Goal: Task Accomplishment & Management: Complete application form

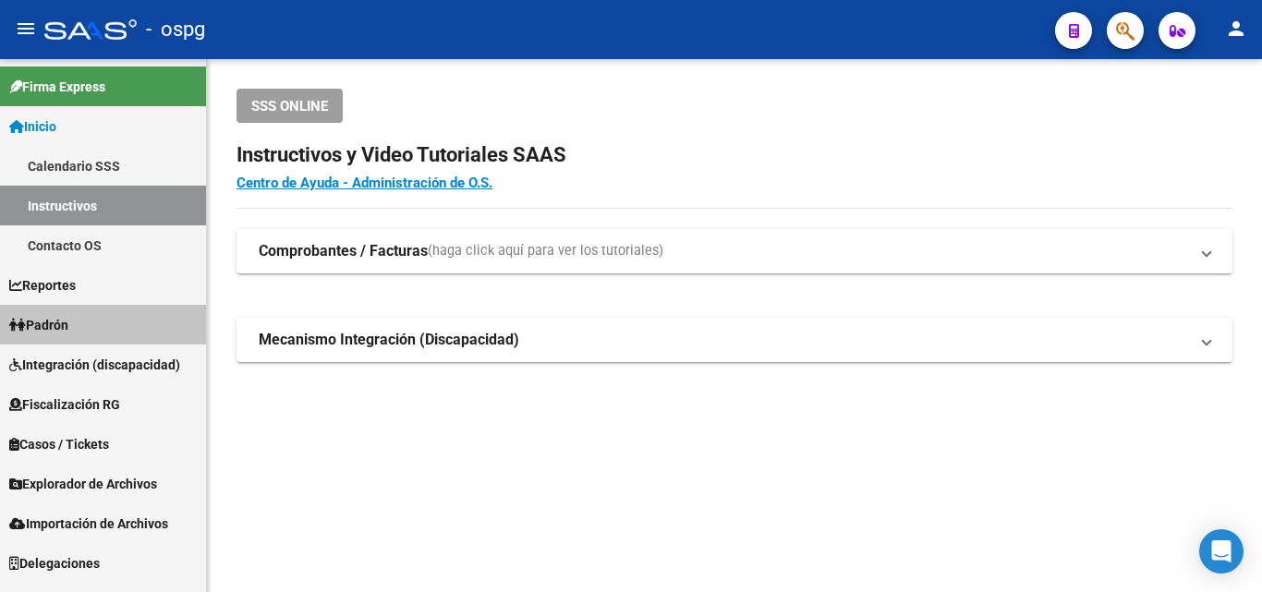
click at [44, 319] on span "Padrón" at bounding box center [38, 325] width 59 height 20
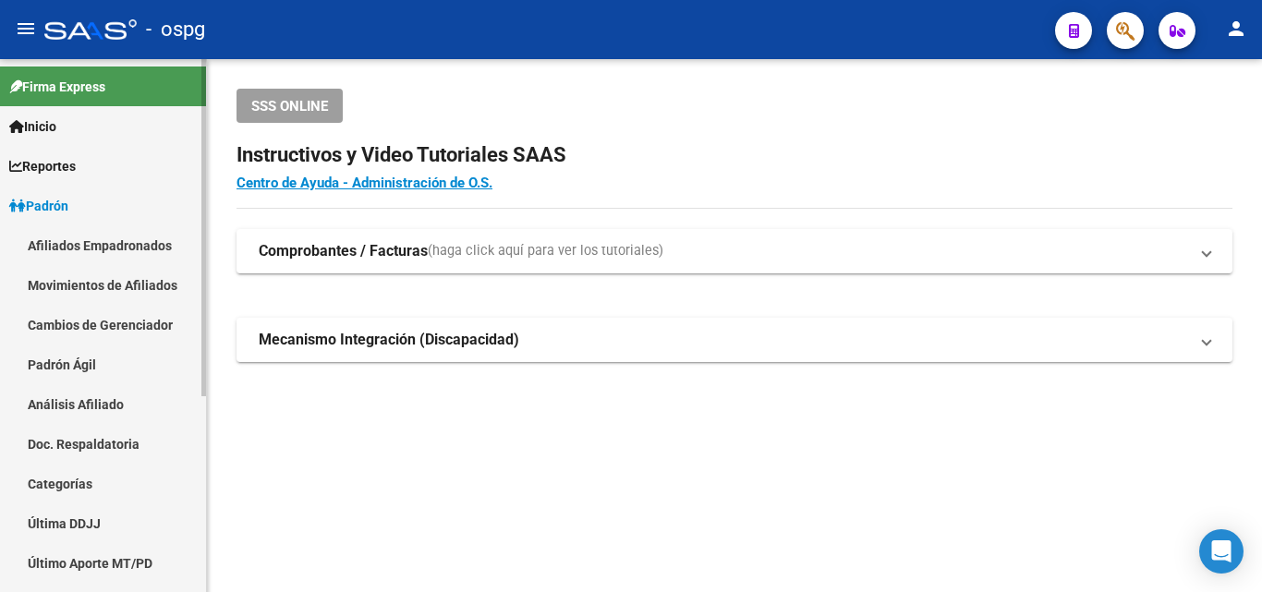
click at [82, 403] on link "Análisis Afiliado" at bounding box center [103, 404] width 206 height 40
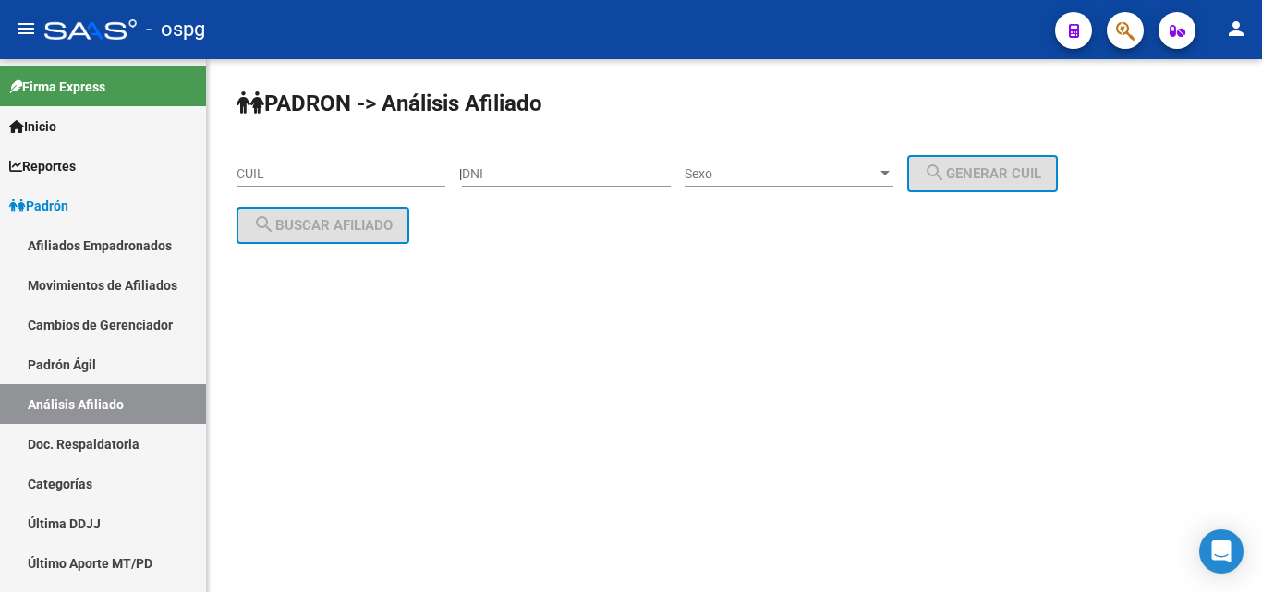
click at [292, 175] on input "CUIL" at bounding box center [340, 174] width 209 height 16
paste input "20-17570245-9"
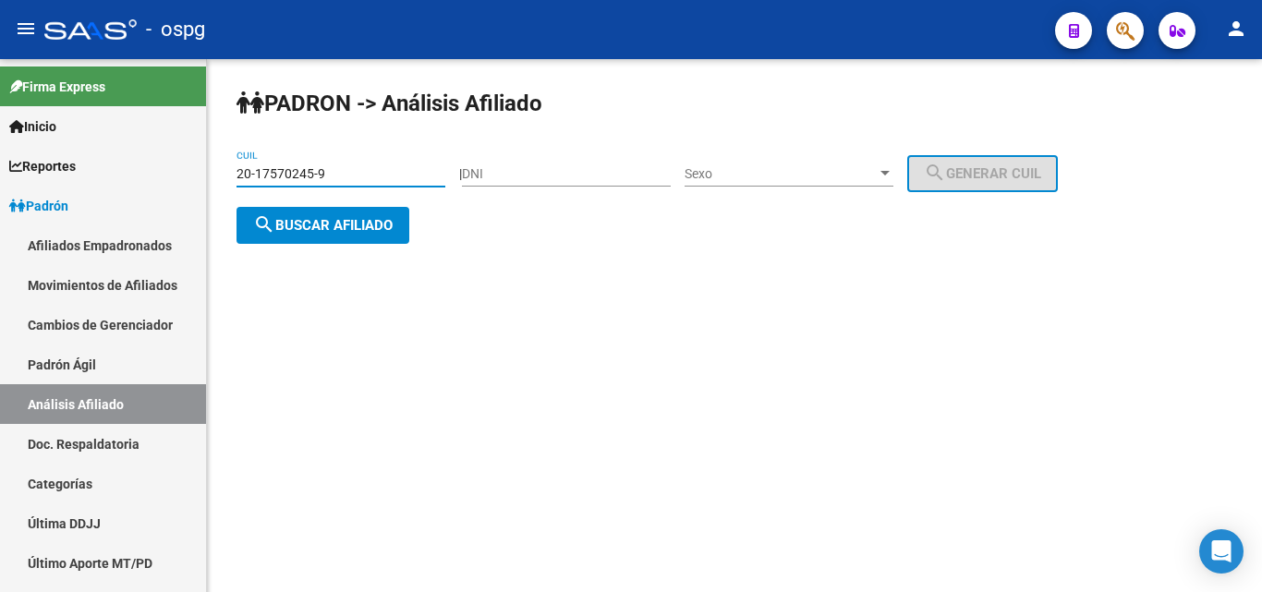
type input "20-17570245-9"
click at [337, 217] on span "search Buscar afiliado" at bounding box center [322, 225] width 139 height 17
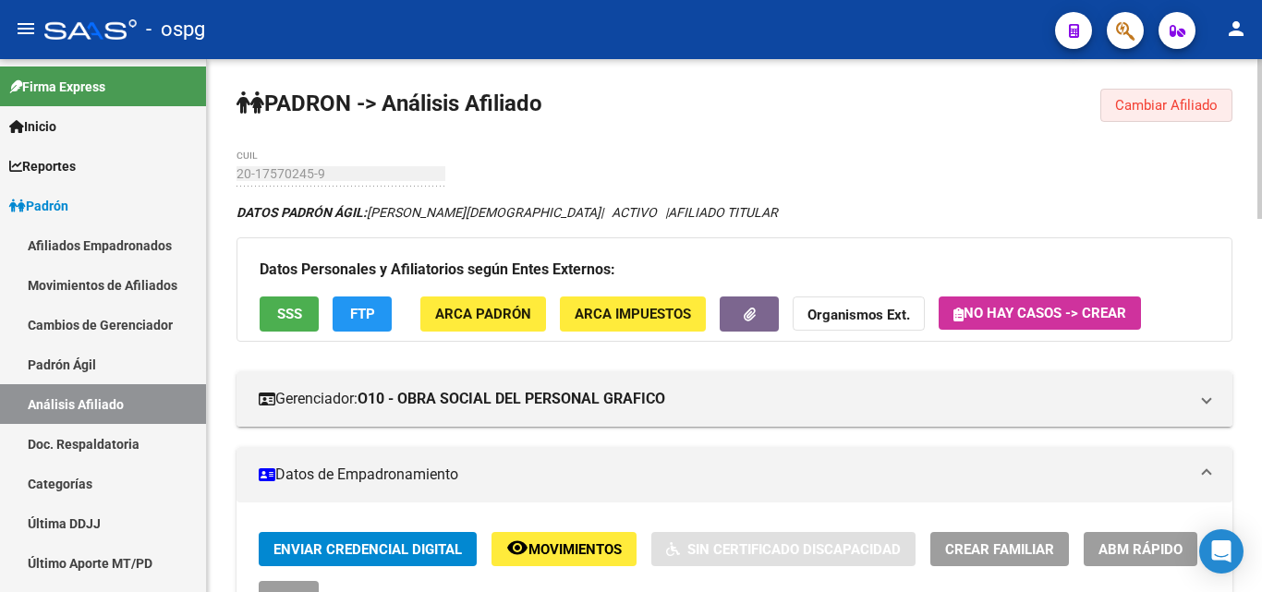
click at [1227, 111] on button "Cambiar Afiliado" at bounding box center [1166, 105] width 132 height 33
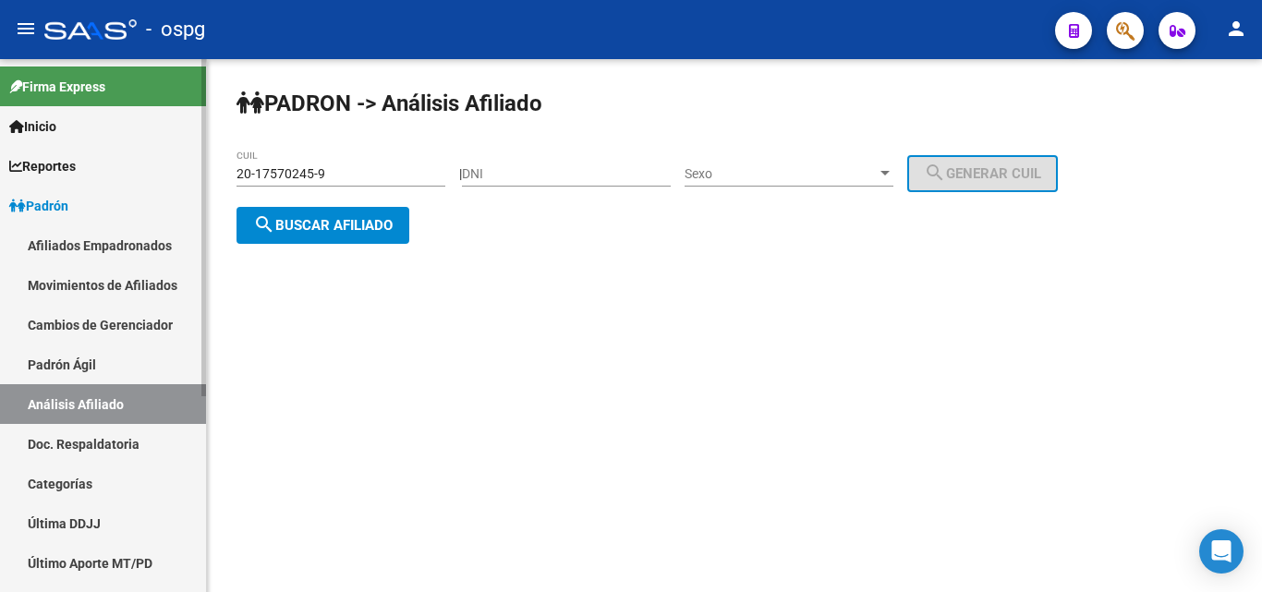
drag, startPoint x: 338, startPoint y: 167, endPoint x: 68, endPoint y: 149, distance: 270.3
click at [14, 140] on mat-sidenav-container "Firma Express Inicio Calendario SSS Instructivos Contacto OS Reportes Ingresos …" at bounding box center [631, 325] width 1262 height 533
drag, startPoint x: 378, startPoint y: 163, endPoint x: 100, endPoint y: 180, distance: 278.5
click at [100, 180] on mat-sidenav-container "Firma Express Inicio Calendario SSS Instructivos Contacto OS Reportes Ingresos …" at bounding box center [631, 325] width 1262 height 533
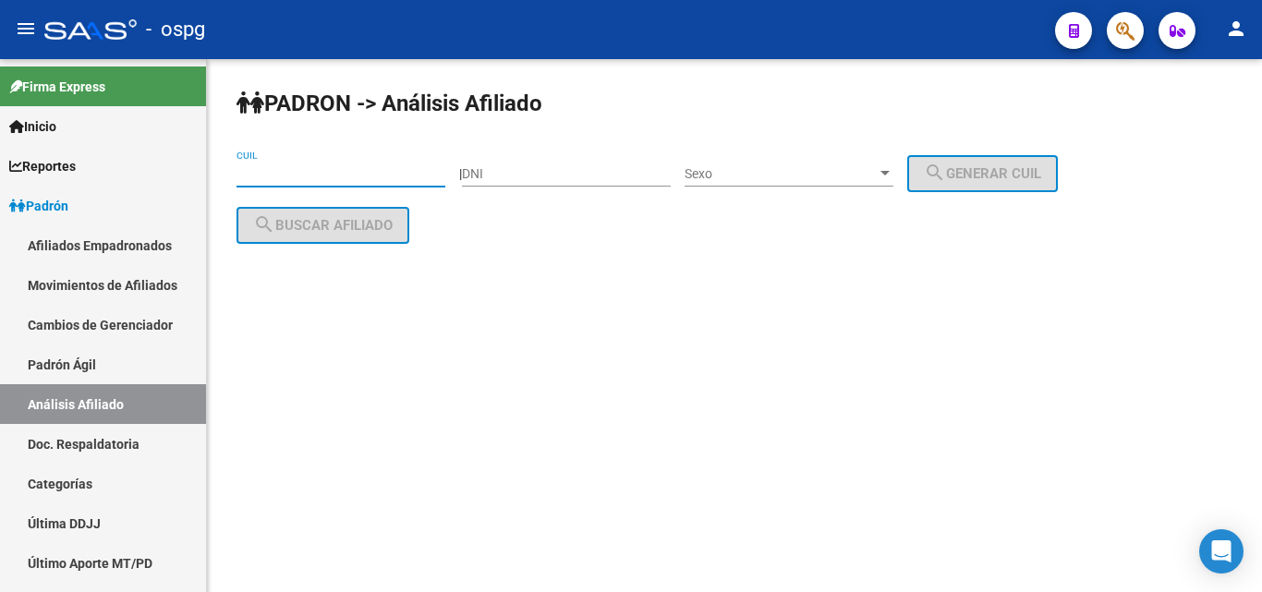
paste input "20-31350949-5"
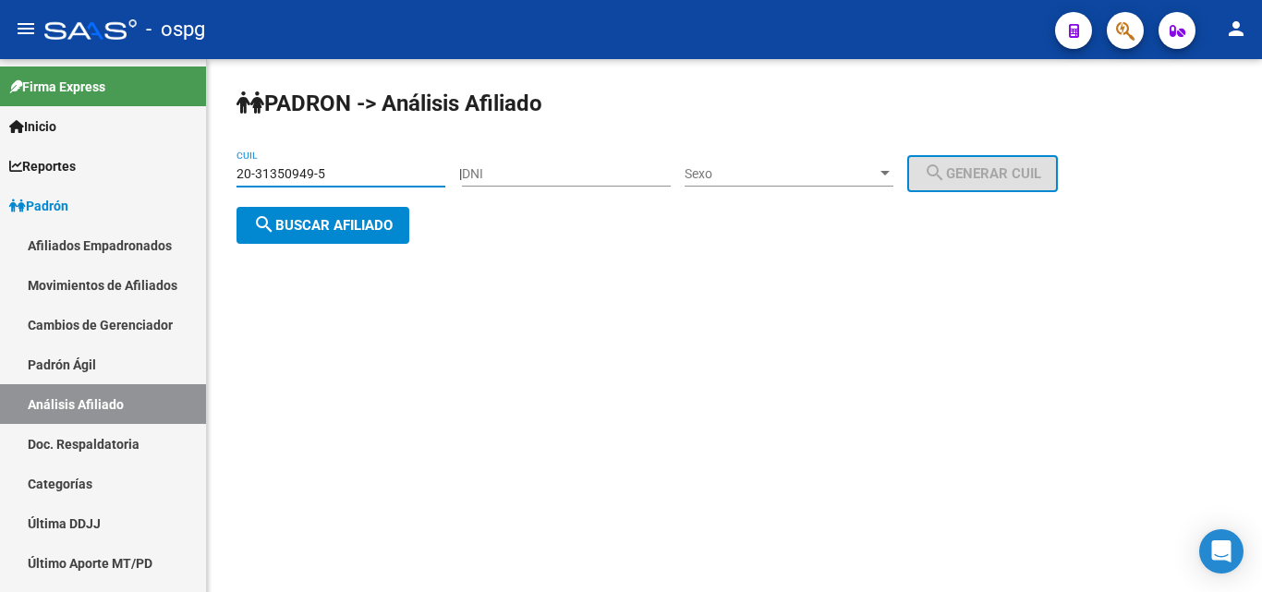
click at [311, 212] on button "search Buscar afiliado" at bounding box center [322, 225] width 173 height 37
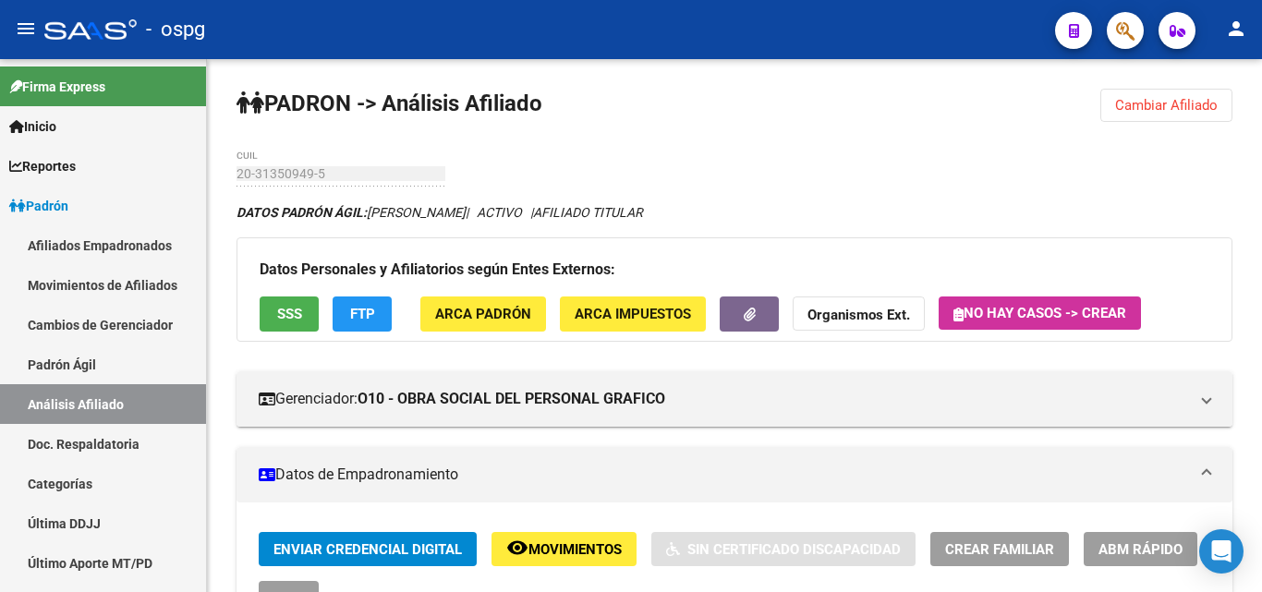
drag, startPoint x: 1200, startPoint y: 109, endPoint x: 912, endPoint y: 104, distance: 288.2
click at [1191, 107] on span "Cambiar Afiliado" at bounding box center [1166, 105] width 103 height 17
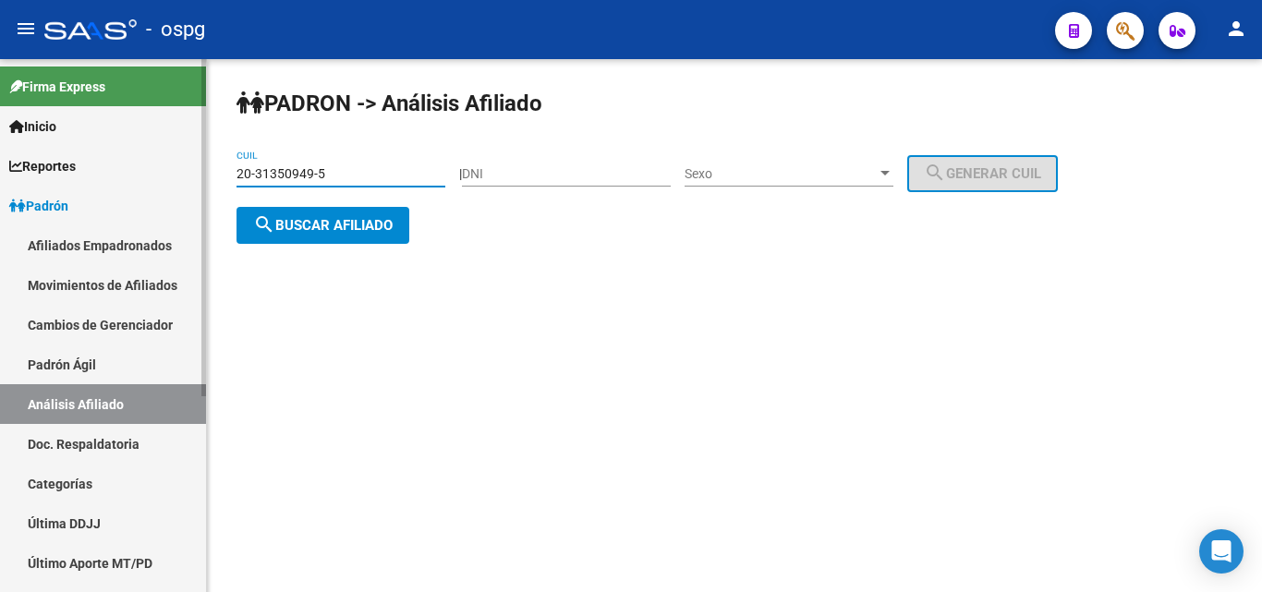
drag, startPoint x: 377, startPoint y: 175, endPoint x: 35, endPoint y: 179, distance: 341.8
click at [35, 179] on mat-sidenav-container "Firma Express Inicio Calendario SSS Instructivos Contacto OS Reportes Ingresos …" at bounding box center [631, 325] width 1262 height 533
paste input "3-27602673-9"
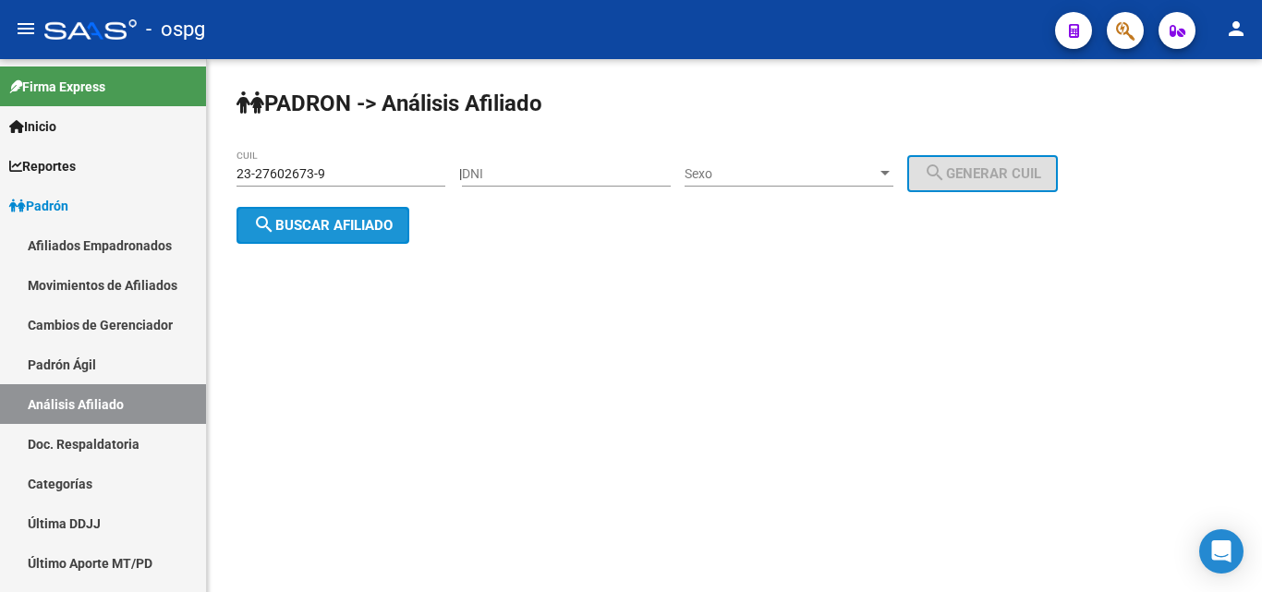
click at [357, 228] on span "search Buscar afiliado" at bounding box center [322, 225] width 139 height 17
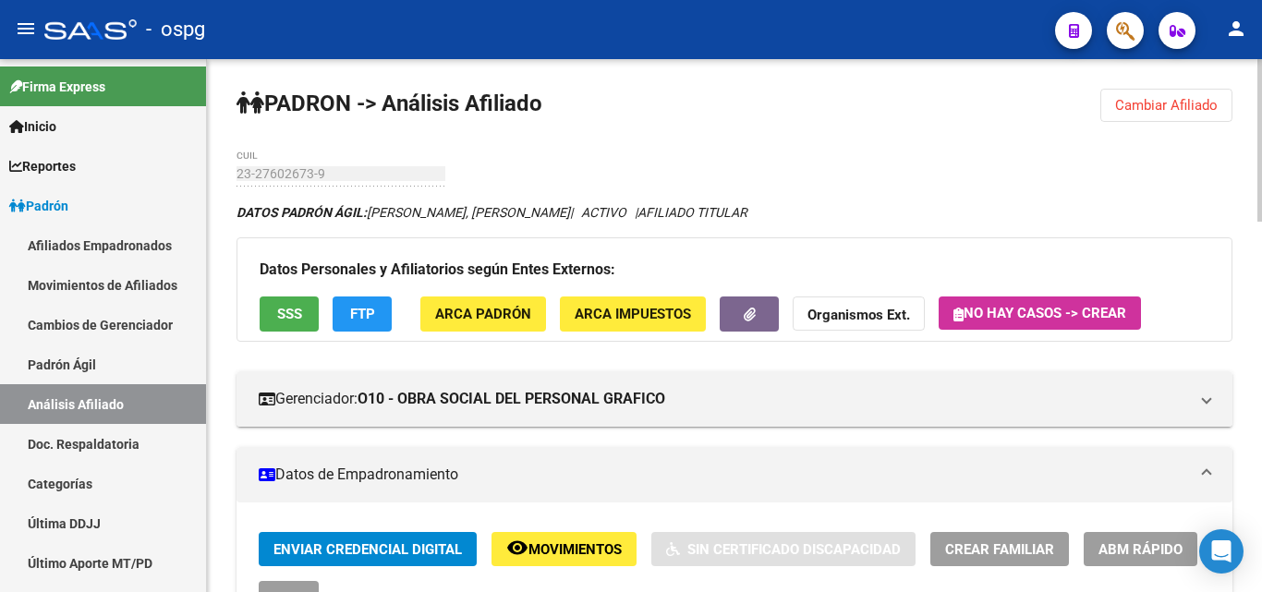
drag, startPoint x: 1214, startPoint y: 100, endPoint x: 1188, endPoint y: 105, distance: 26.4
click at [1210, 100] on span "Cambiar Afiliado" at bounding box center [1166, 105] width 103 height 17
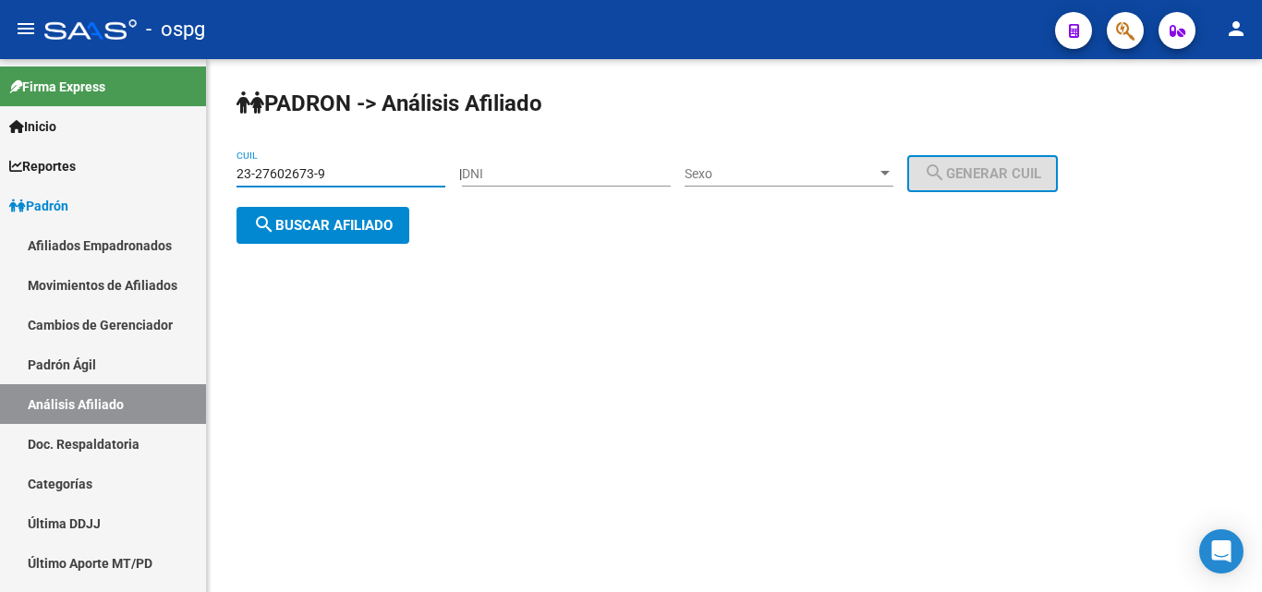
drag, startPoint x: 330, startPoint y: 171, endPoint x: 324, endPoint y: 159, distance: 13.2
click at [211, 158] on div "PADRON -> Análisis Afiliado 23-27602673-9 CUIL | DNI Sexo Sexo search Generar C…" at bounding box center [734, 181] width 1055 height 244
paste input "0-26405499-1"
type input "20-26405499-1"
click at [357, 227] on span "search Buscar afiliado" at bounding box center [322, 225] width 139 height 17
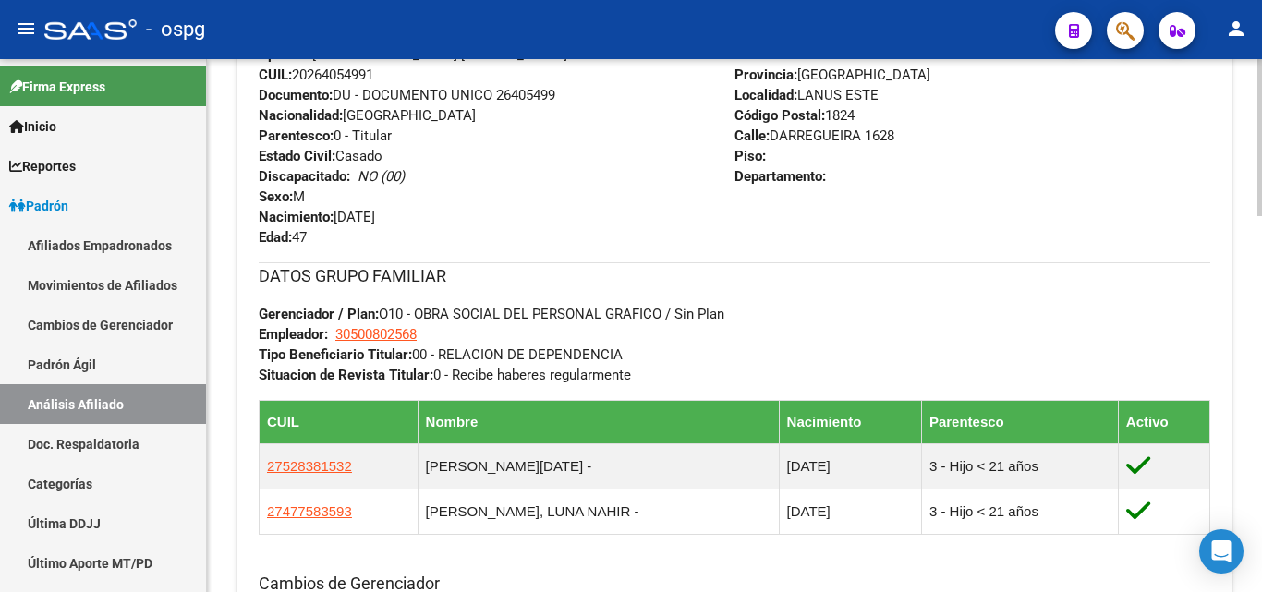
scroll to position [831, 0]
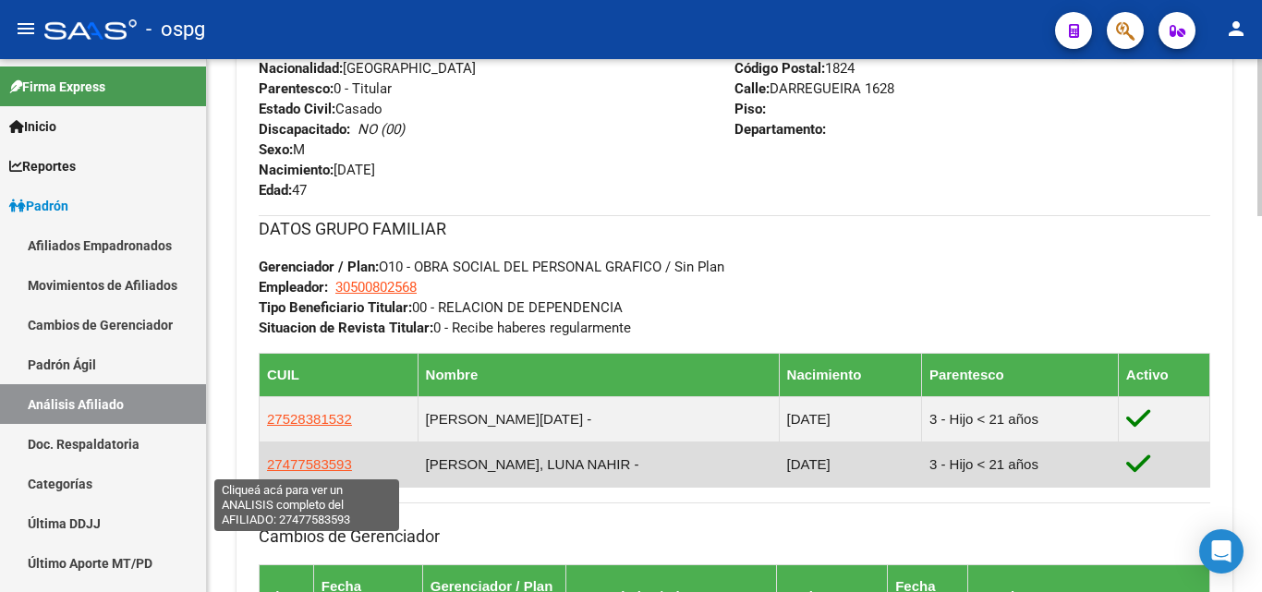
click at [302, 465] on span "27477583593" at bounding box center [309, 464] width 85 height 16
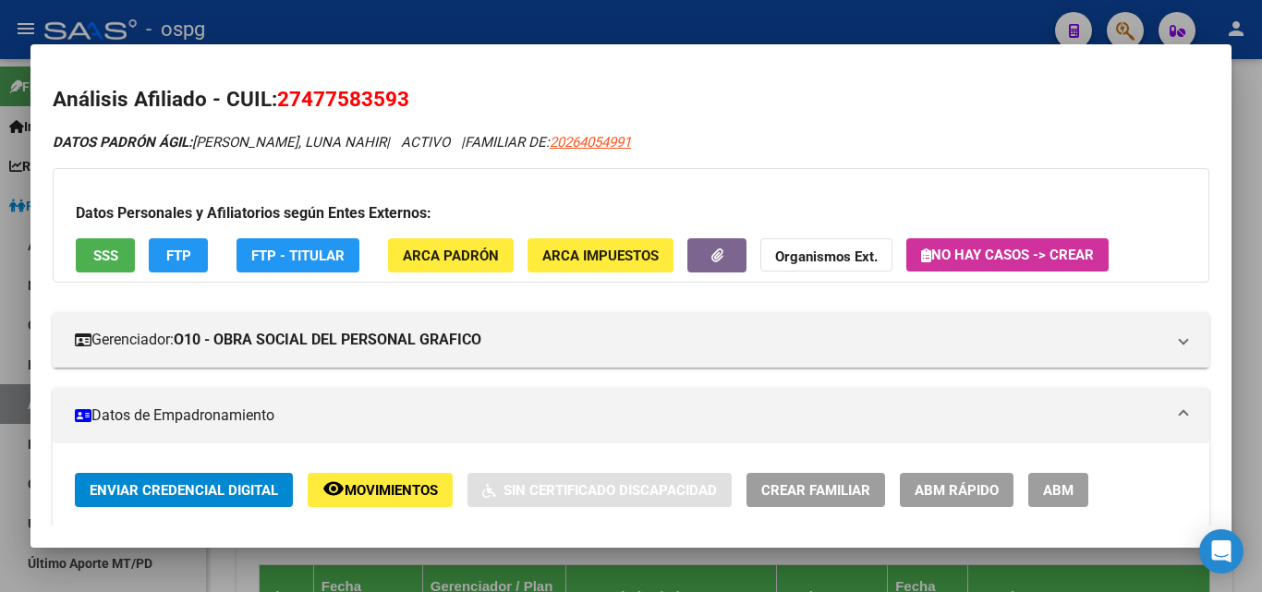
click at [1069, 491] on span "ABM" at bounding box center [1058, 490] width 30 height 17
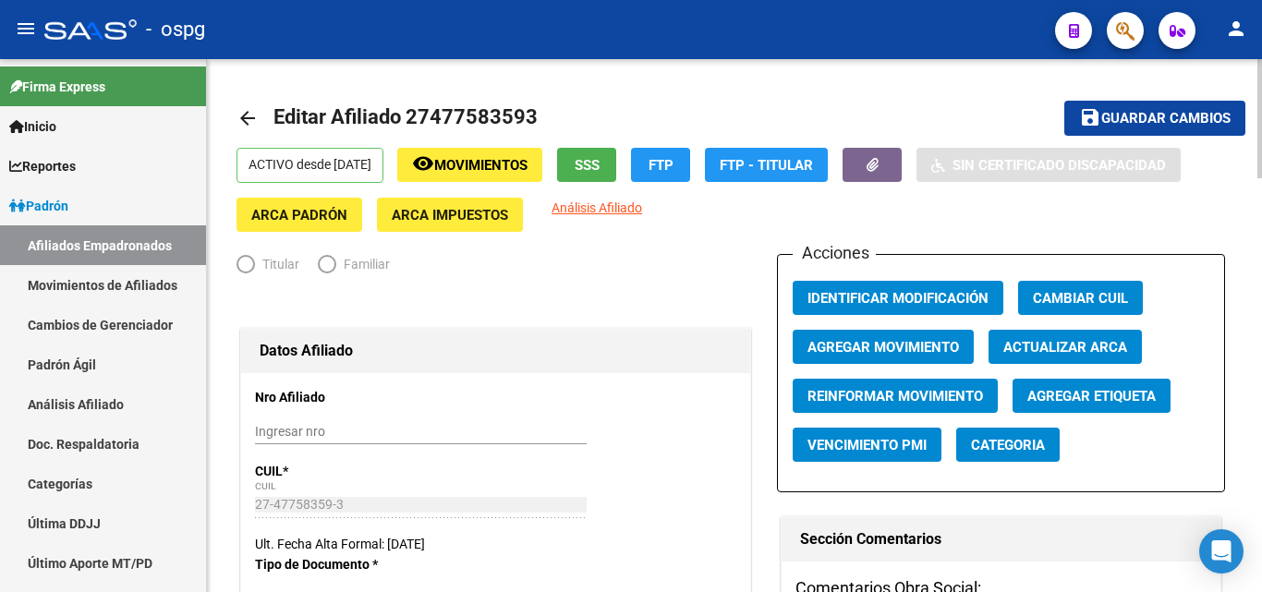
radio input "true"
type input "30-50080256-8"
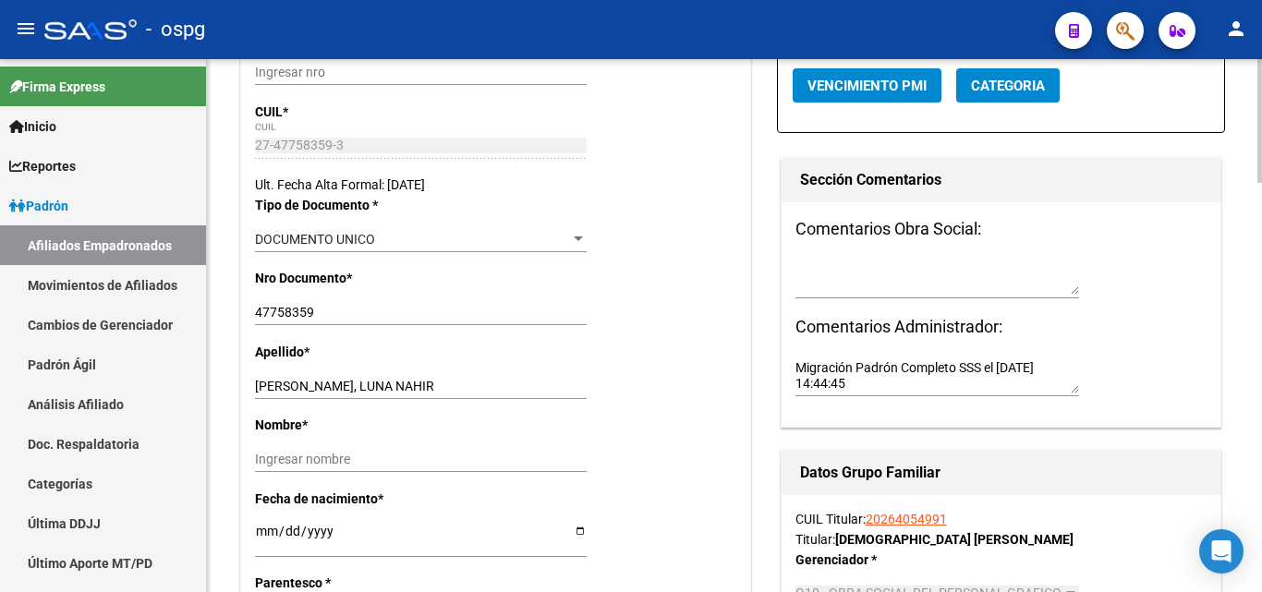
scroll to position [554, 0]
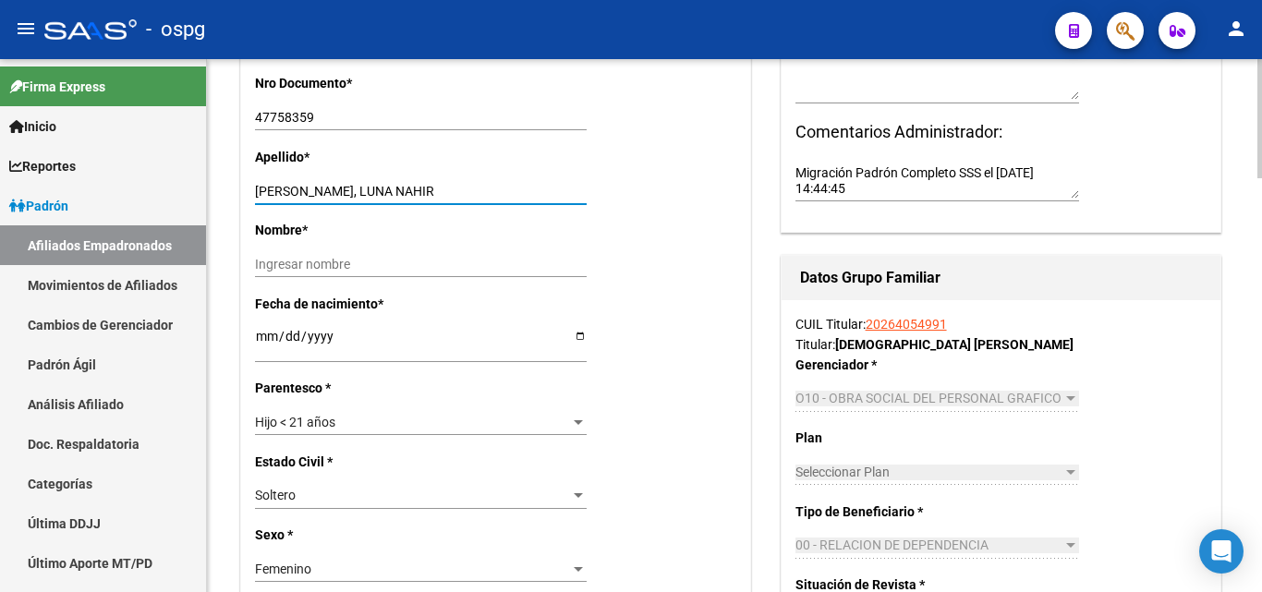
drag, startPoint x: 346, startPoint y: 187, endPoint x: 434, endPoint y: 187, distance: 87.7
click at [434, 187] on input "[PERSON_NAME], LUNA NAHIR" at bounding box center [421, 192] width 332 height 16
type input "[PERSON_NAME],"
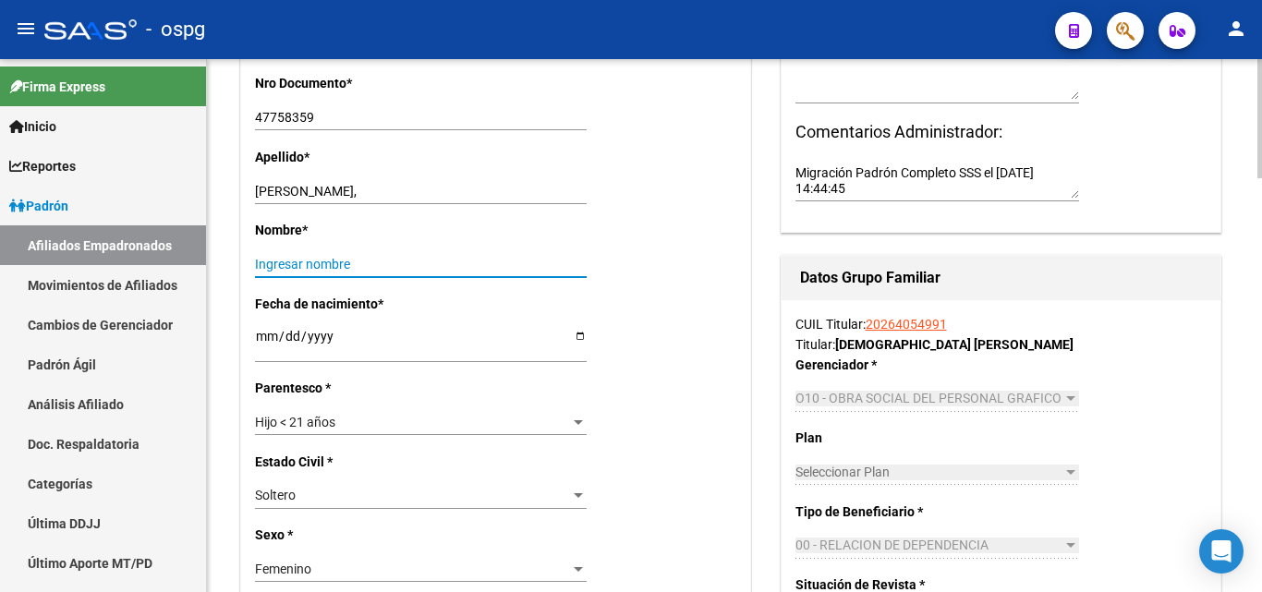
click at [396, 260] on input "Ingresar nombre" at bounding box center [421, 265] width 332 height 16
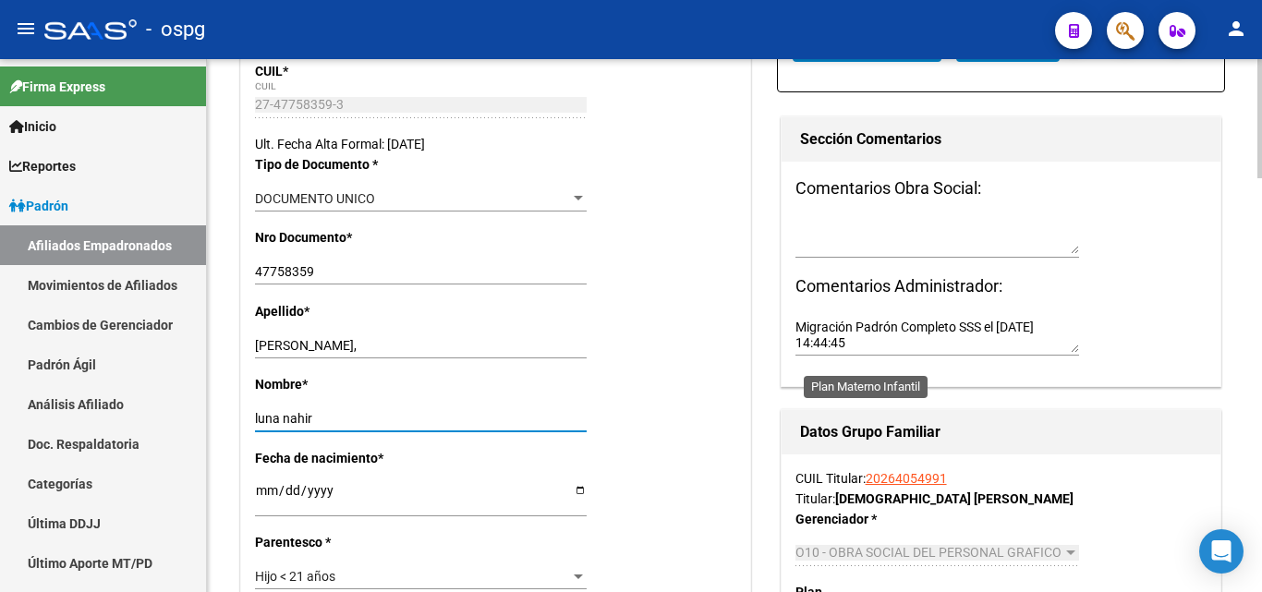
scroll to position [92, 0]
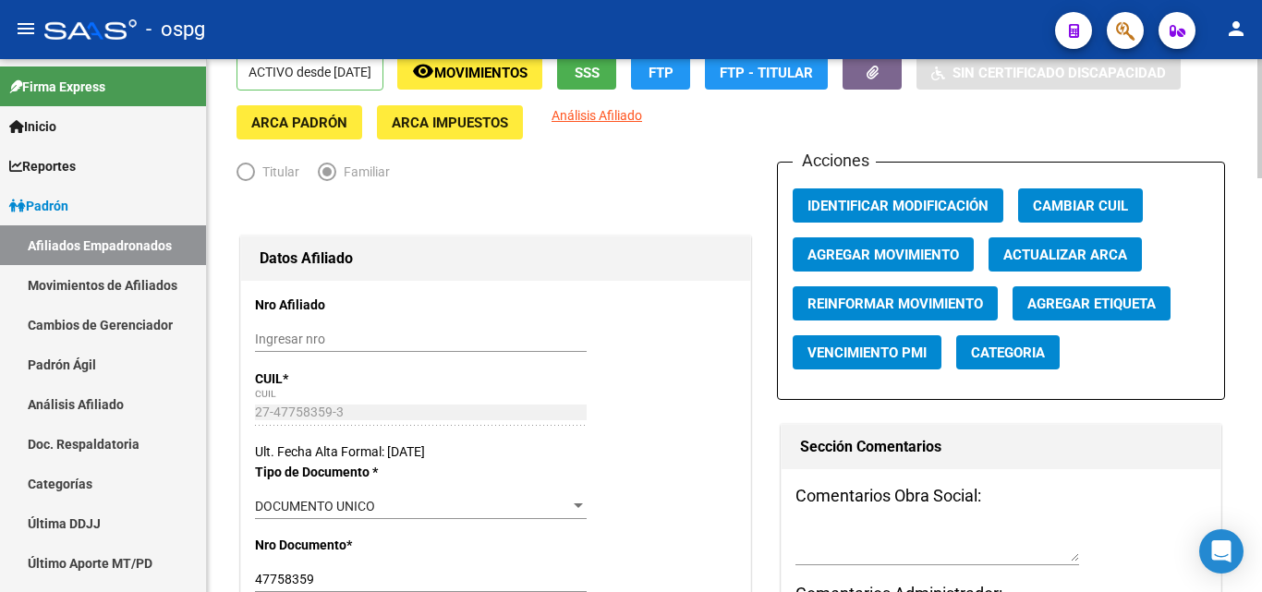
type input "luna nahir"
click at [856, 248] on button "Agregar Movimiento" at bounding box center [882, 254] width 181 height 34
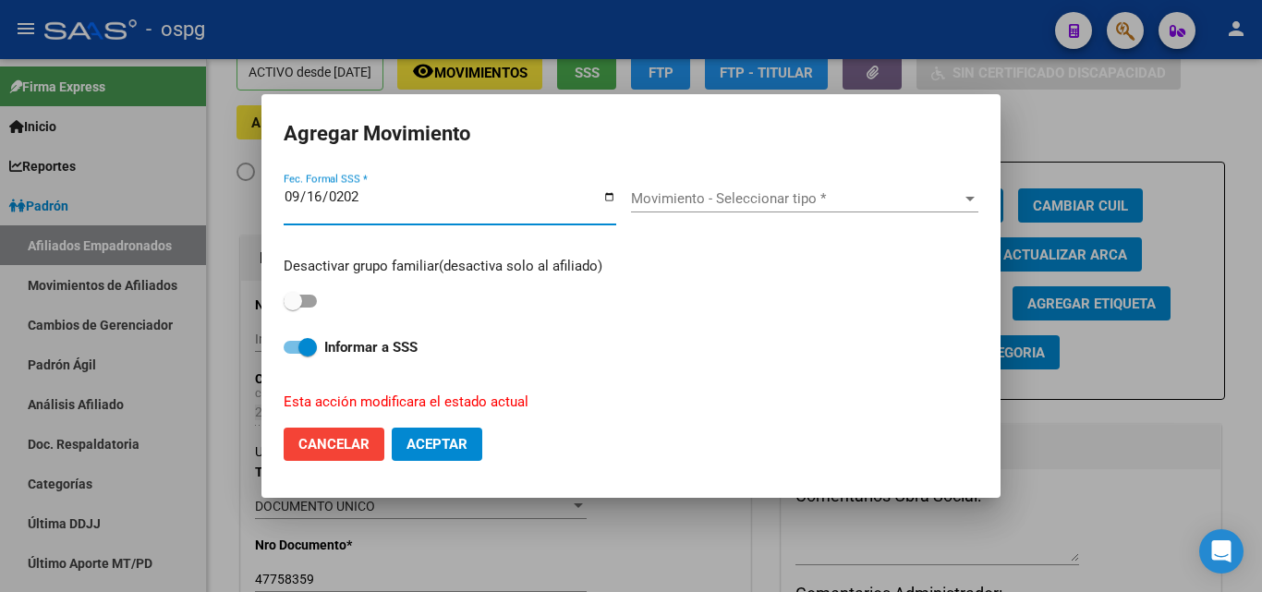
type input "[DATE]"
click at [721, 201] on span "Movimiento - Seleccionar tipo *" at bounding box center [796, 198] width 331 height 17
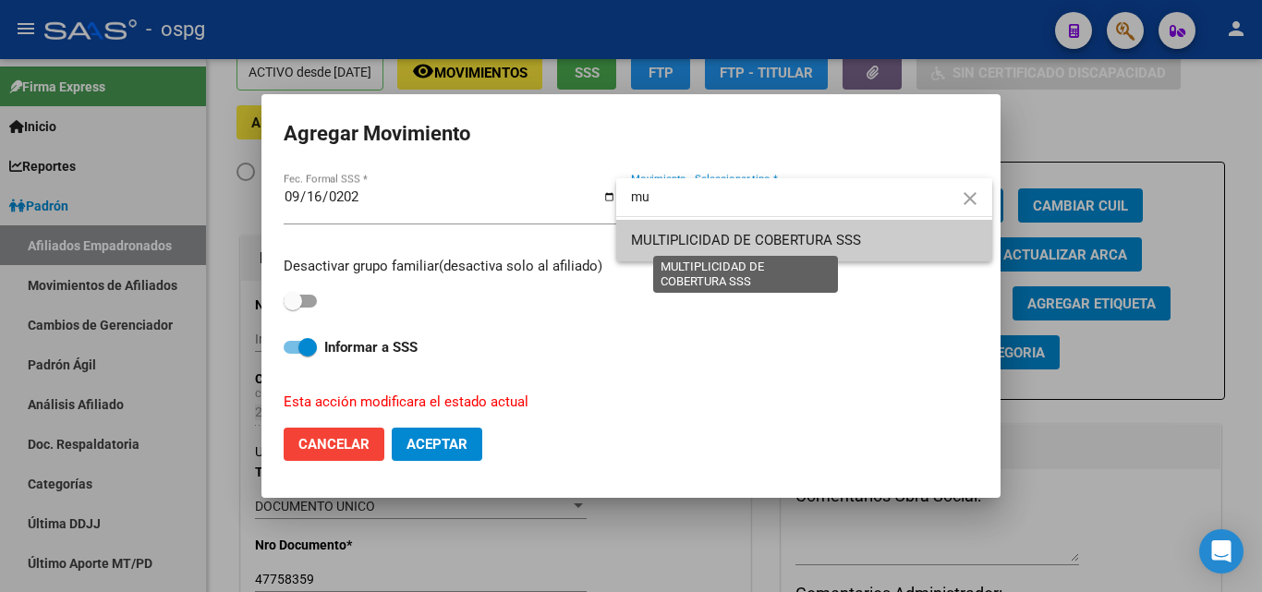
type input "mu"
click at [709, 235] on span "MULTIPLICIDAD DE COBERTURA SSS" at bounding box center [746, 240] width 230 height 17
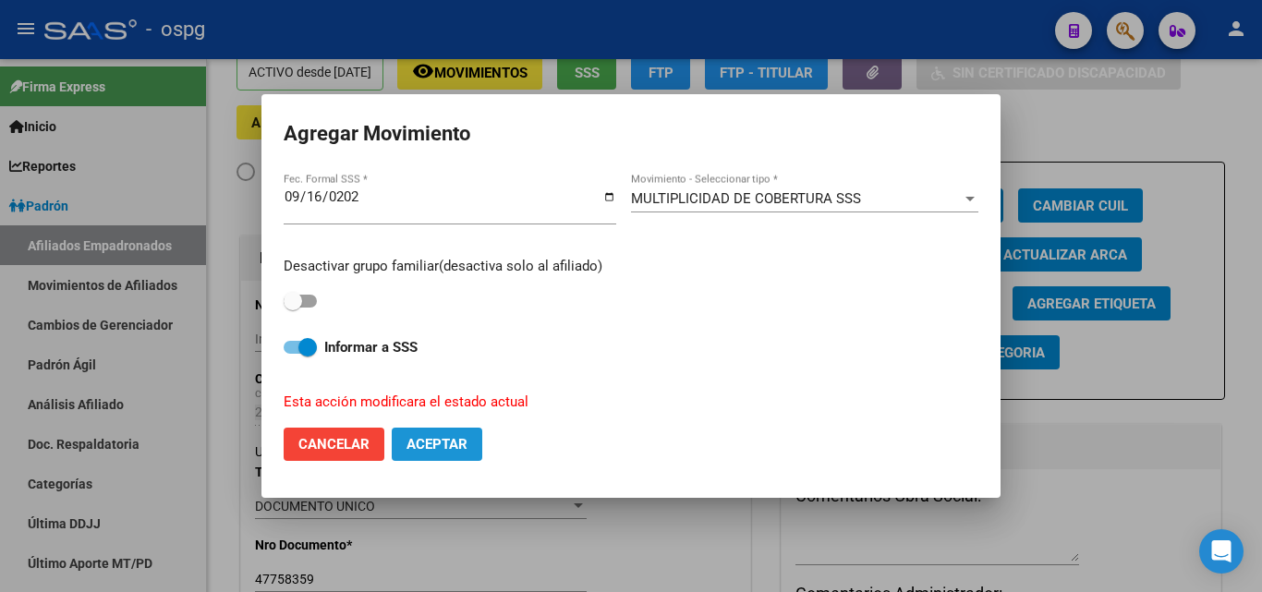
click at [450, 445] on span "Aceptar" at bounding box center [436, 444] width 61 height 17
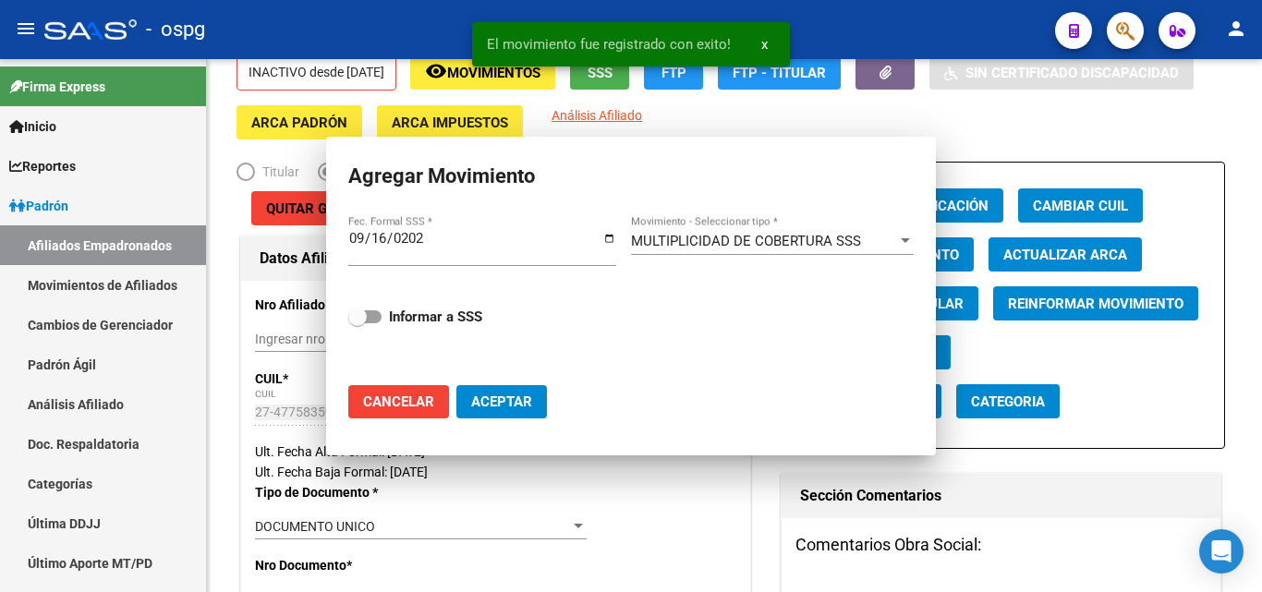
checkbox input "false"
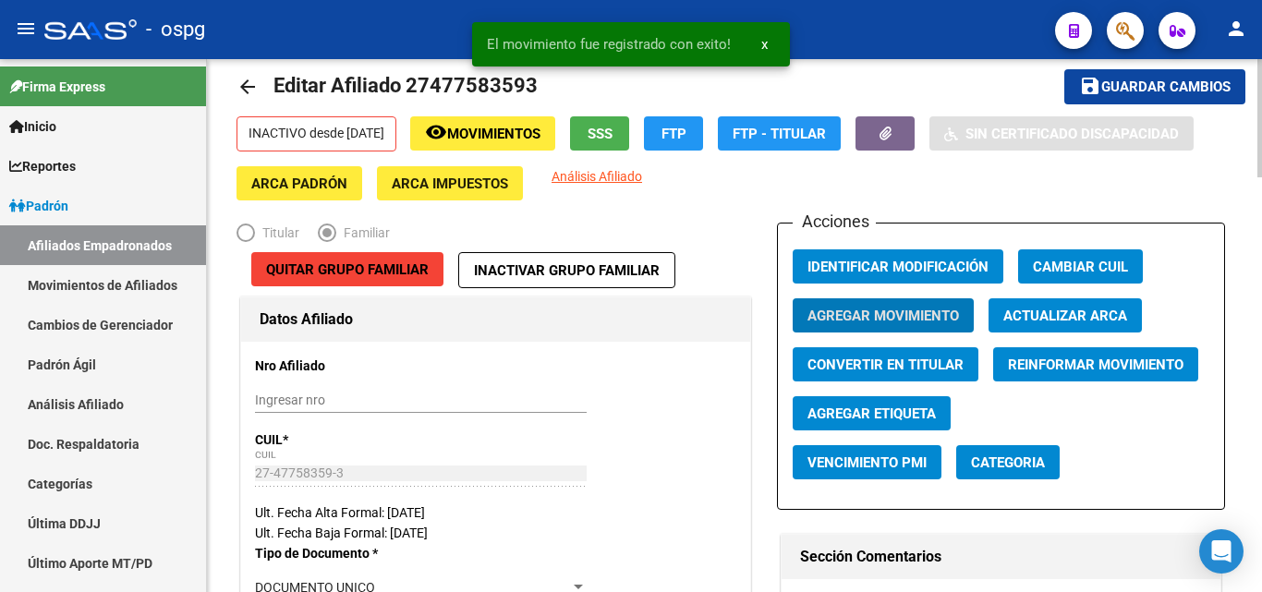
scroll to position [0, 0]
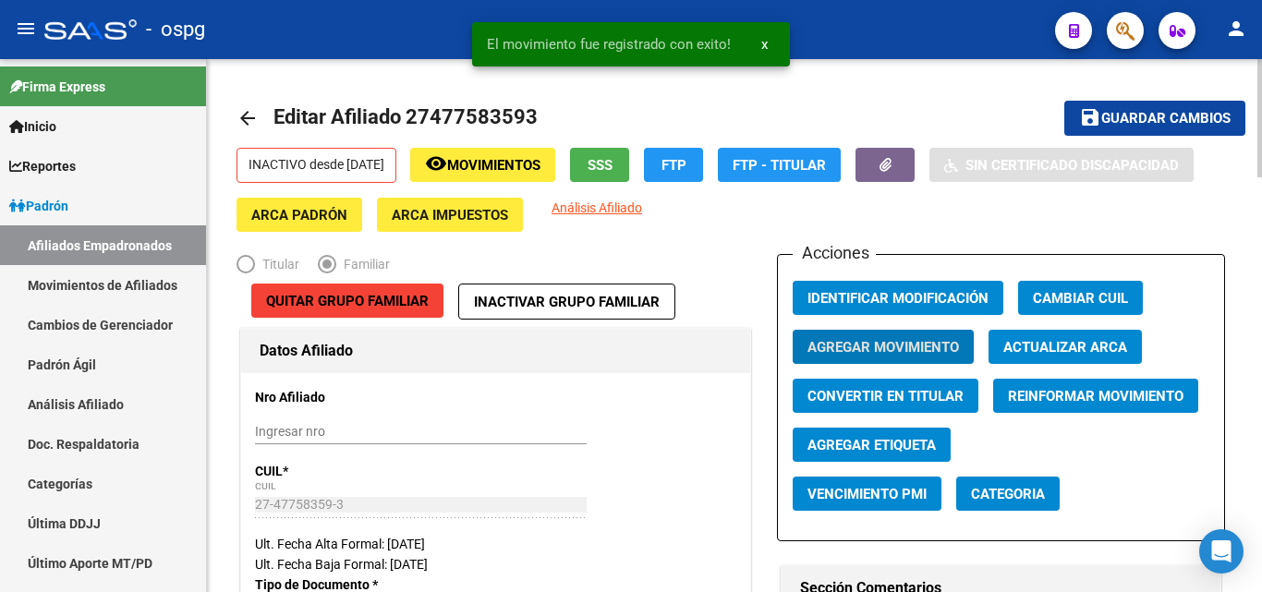
click at [1211, 126] on span "Guardar cambios" at bounding box center [1165, 119] width 129 height 17
click at [248, 119] on mat-icon "arrow_back" at bounding box center [247, 118] width 22 height 22
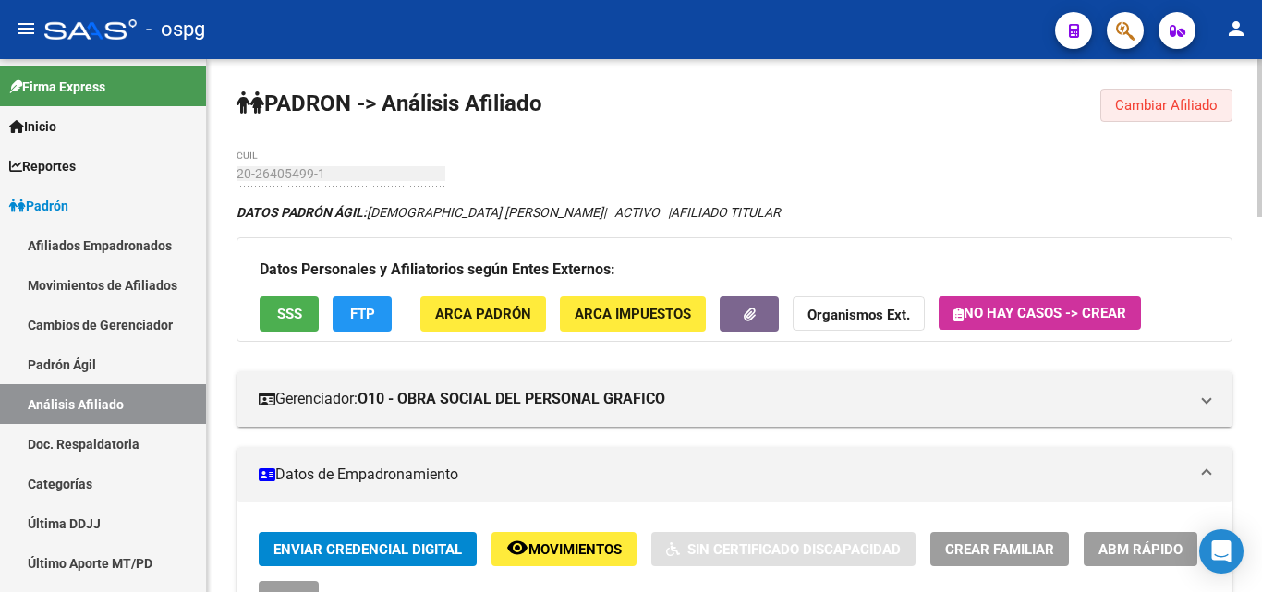
click at [1165, 104] on span "Cambiar Afiliado" at bounding box center [1166, 105] width 103 height 17
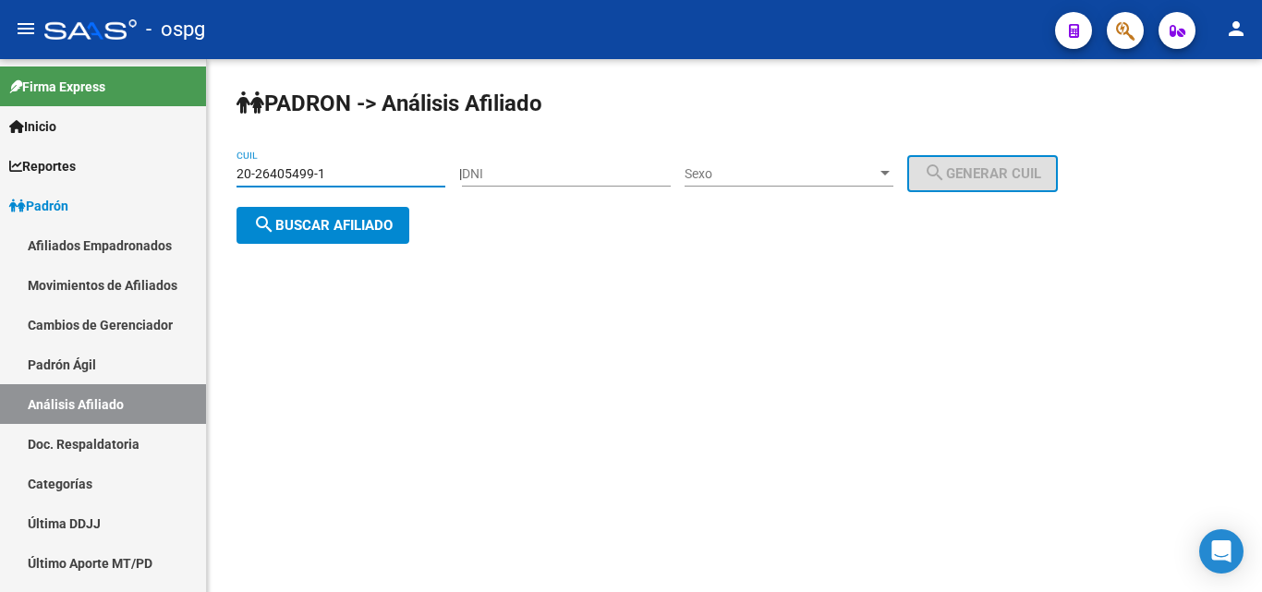
drag, startPoint x: 209, startPoint y: 164, endPoint x: 0, endPoint y: -58, distance: 305.1
click at [0, 0] on html "menu - ospg person Firma Express Inicio Calendario SSS Instructivos Contacto OS…" at bounding box center [631, 296] width 1262 height 592
type input "27-35237107-1"
click at [354, 233] on button "search Buscar afiliado" at bounding box center [322, 225] width 173 height 37
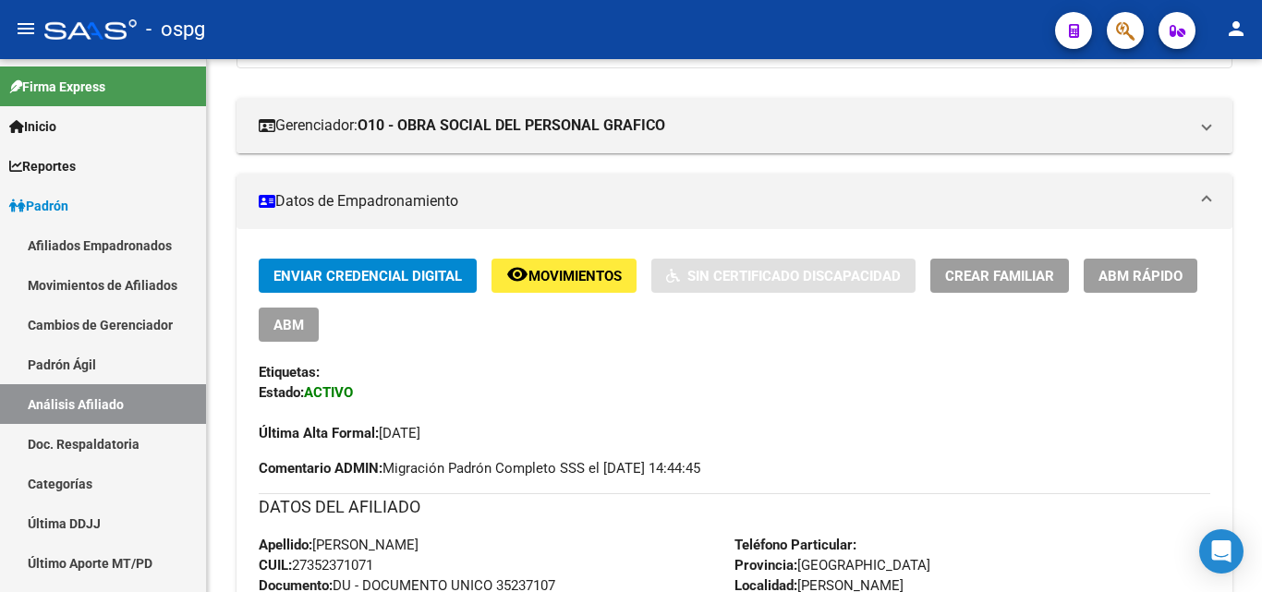
scroll to position [92, 0]
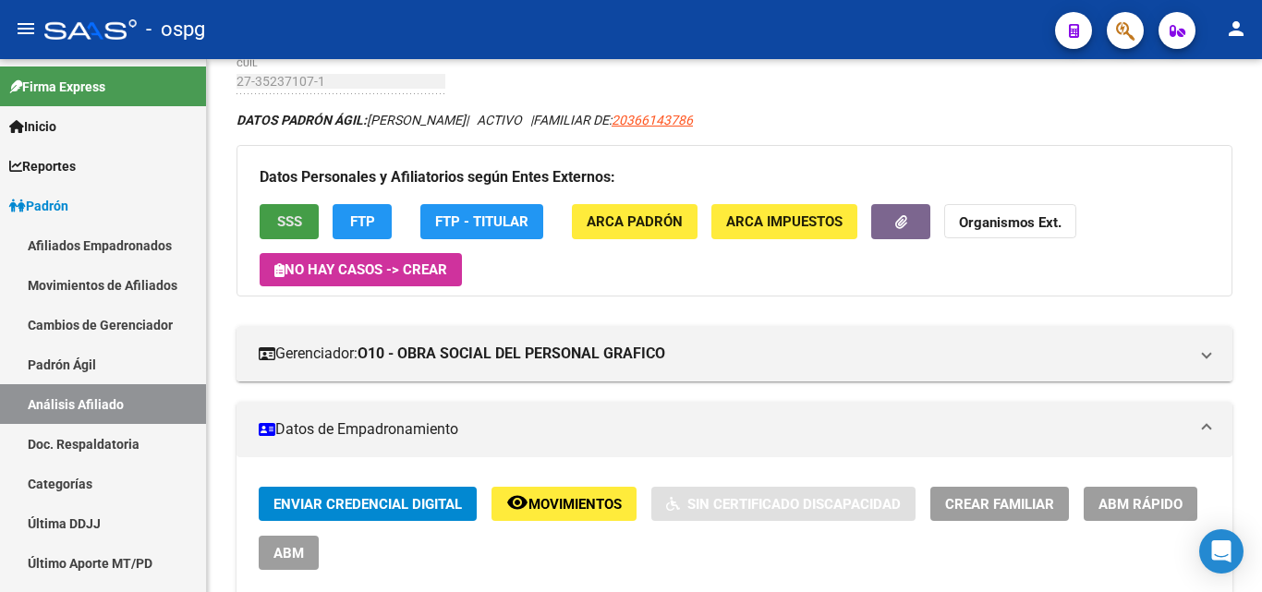
click at [294, 217] on span "SSS" at bounding box center [289, 222] width 25 height 17
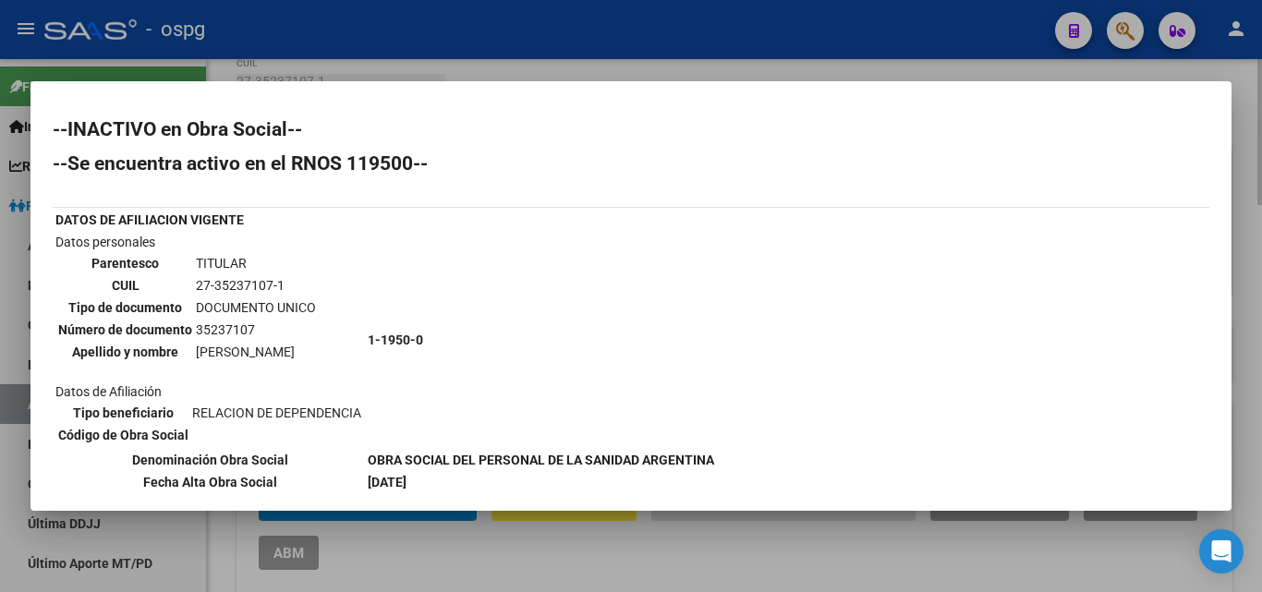
click at [1254, 161] on div at bounding box center [631, 296] width 1262 height 592
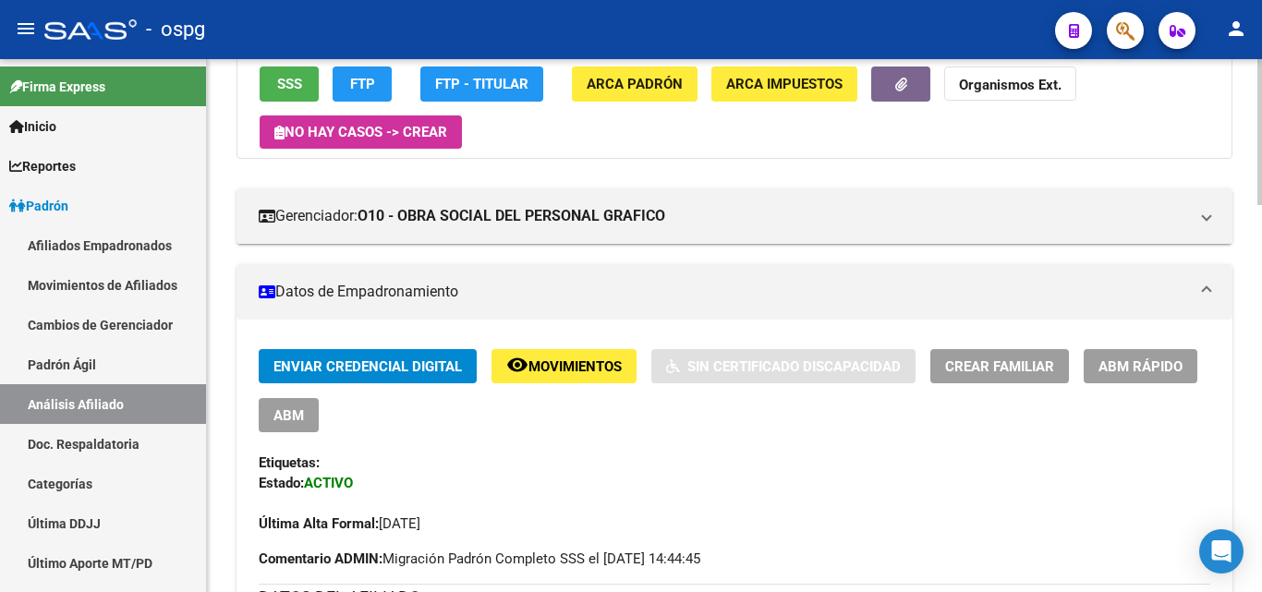
scroll to position [462, 0]
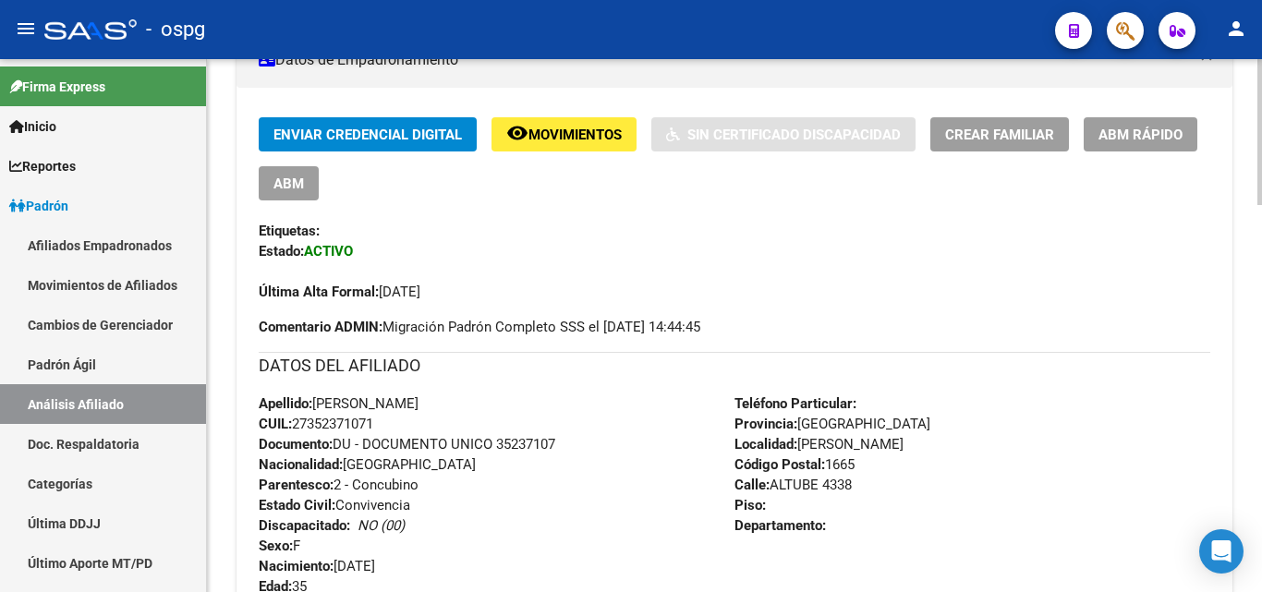
click at [1153, 132] on span "ABM Rápido" at bounding box center [1140, 135] width 84 height 17
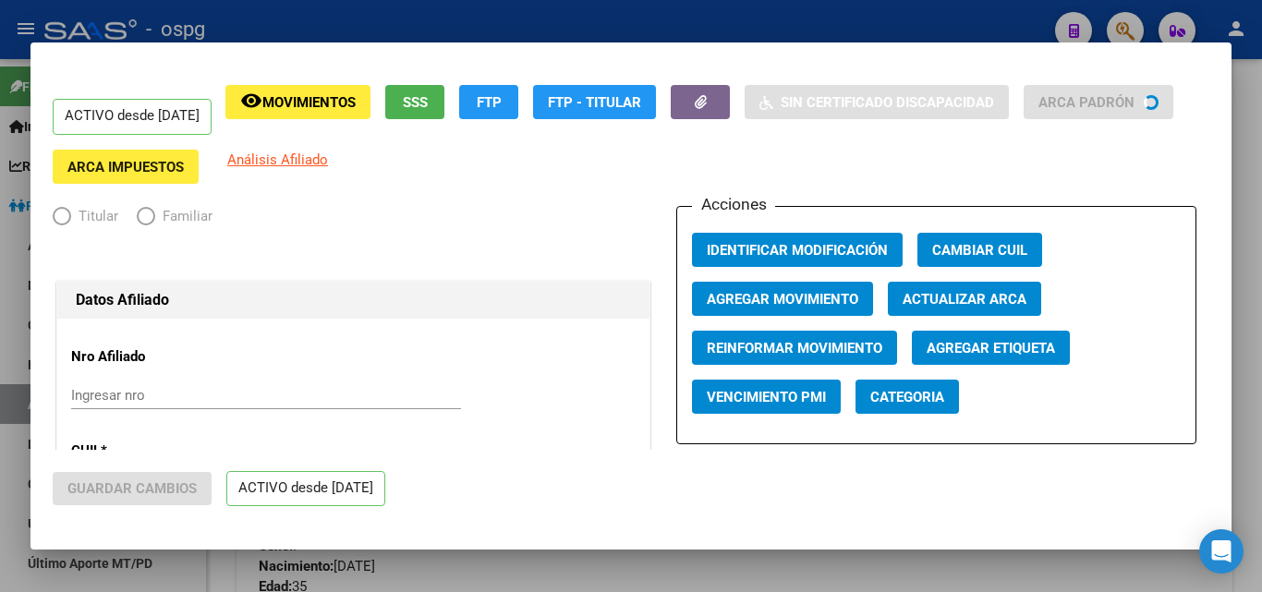
radio input "true"
type input "30-69618822-6"
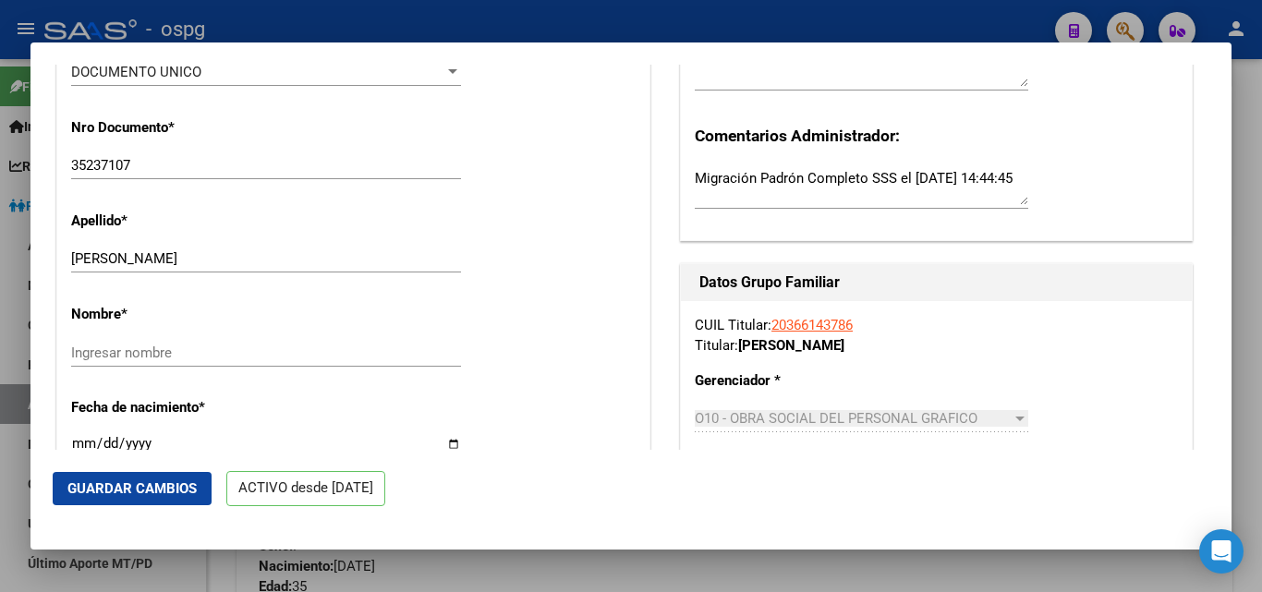
scroll to position [554, 0]
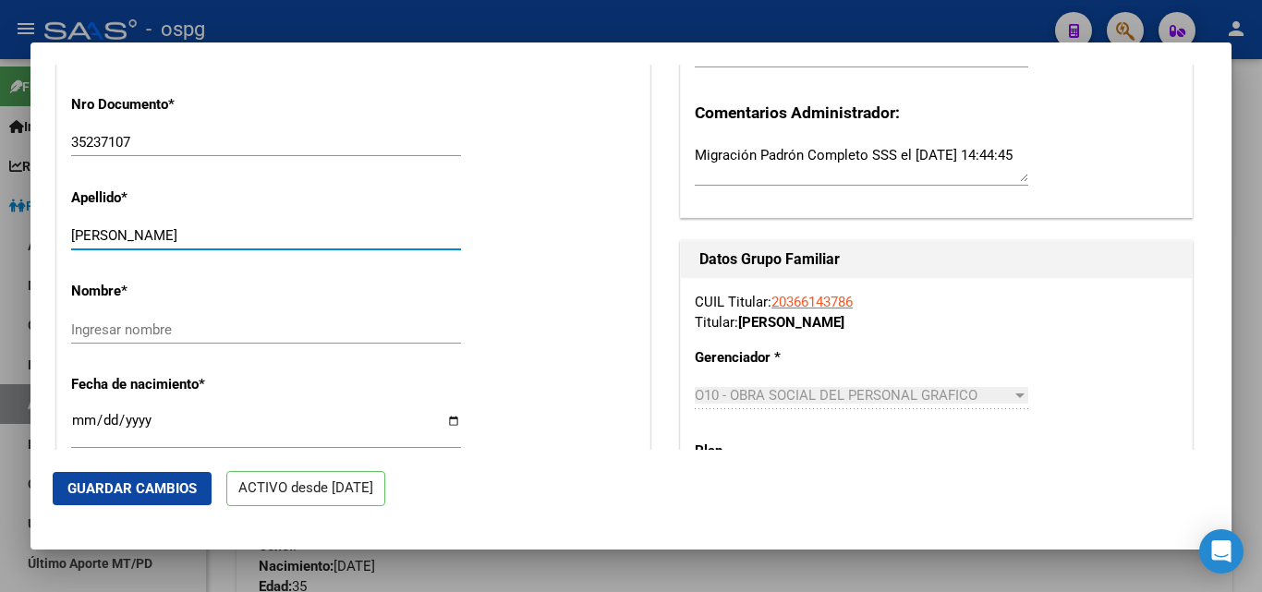
drag, startPoint x: 156, startPoint y: 234, endPoint x: 276, endPoint y: 230, distance: 120.1
click at [276, 230] on input "[PERSON_NAME]" at bounding box center [266, 235] width 390 height 17
type input "MELGAREJO"
click at [175, 325] on input "Ingresar nombre" at bounding box center [266, 329] width 390 height 17
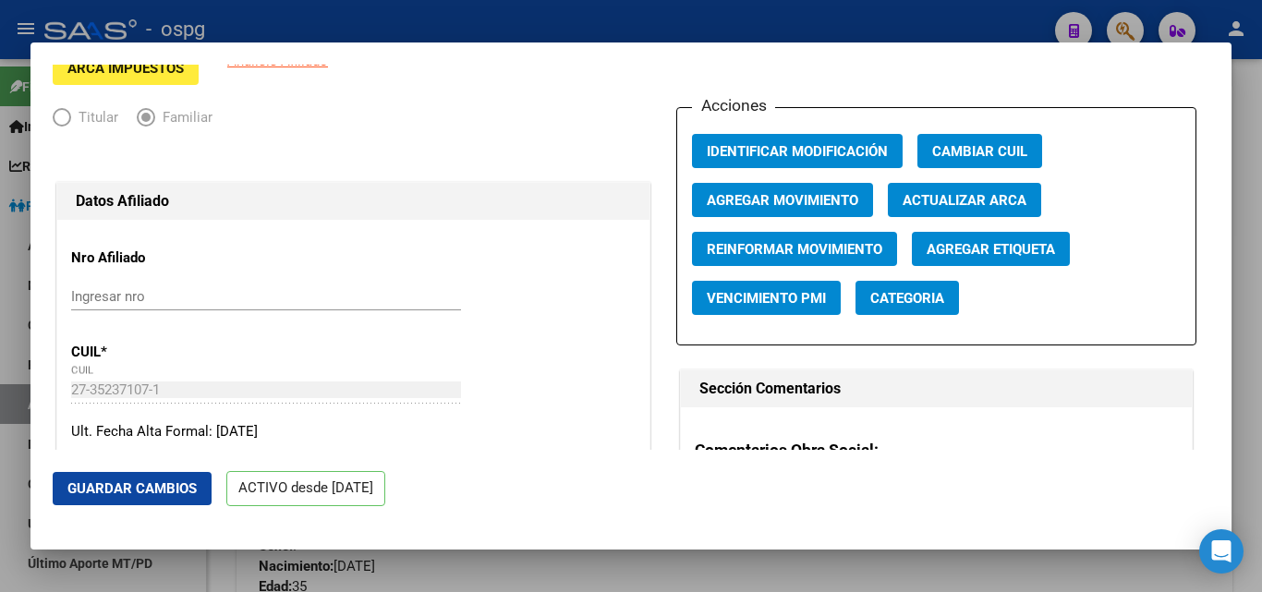
scroll to position [92, 0]
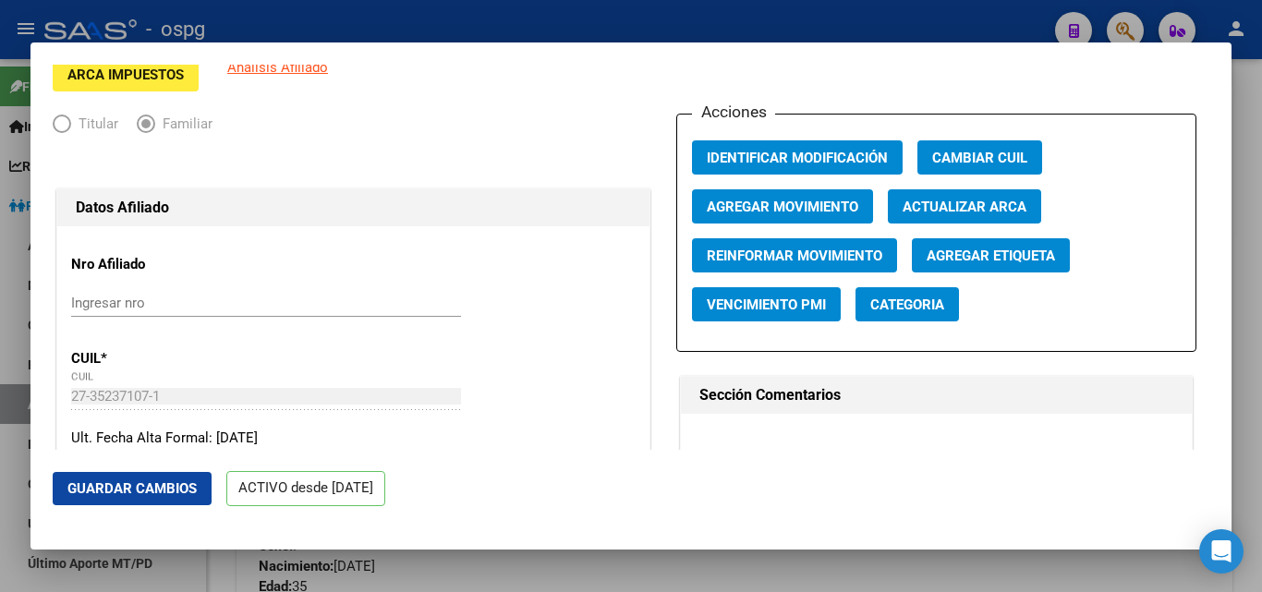
type input "vanina c"
drag, startPoint x: 831, startPoint y: 208, endPoint x: 846, endPoint y: 202, distance: 15.8
click at [846, 202] on span "Agregar Movimiento" at bounding box center [782, 207] width 151 height 17
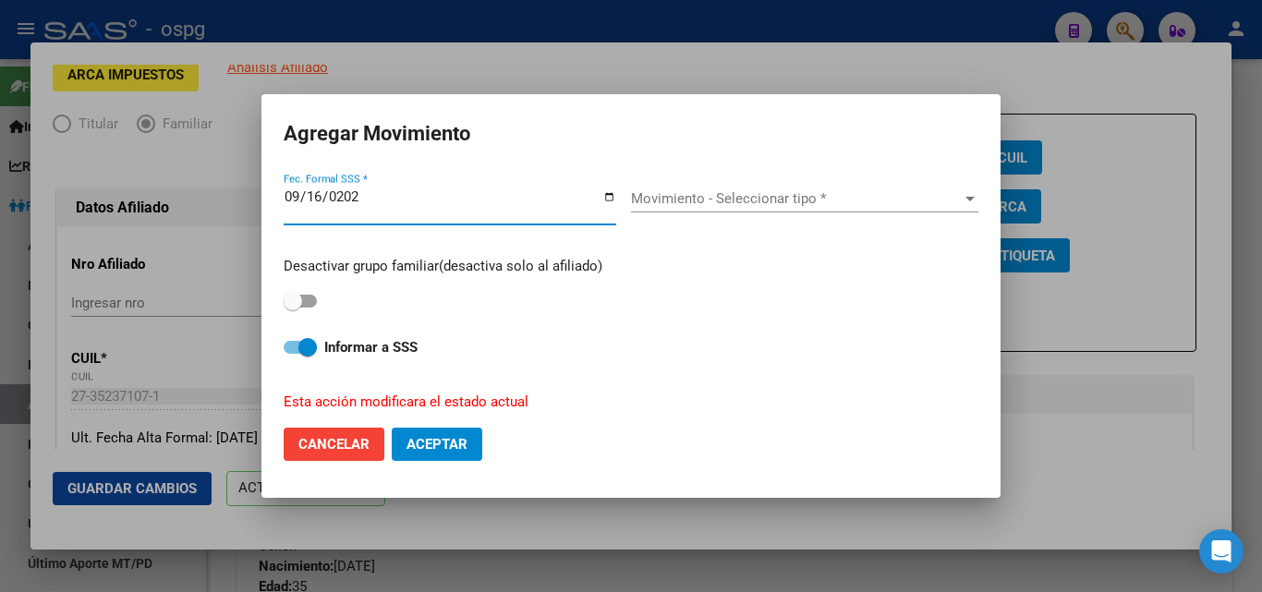
type input "[DATE]"
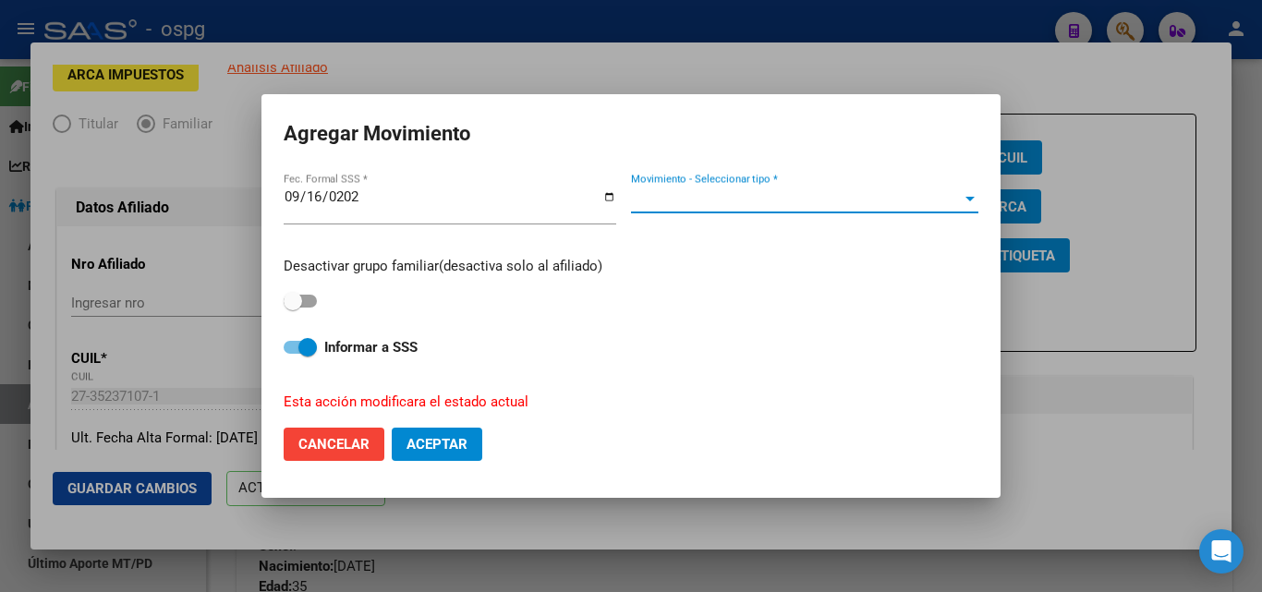
click at [748, 197] on span "Movimiento - Seleccionar tipo *" at bounding box center [796, 198] width 331 height 17
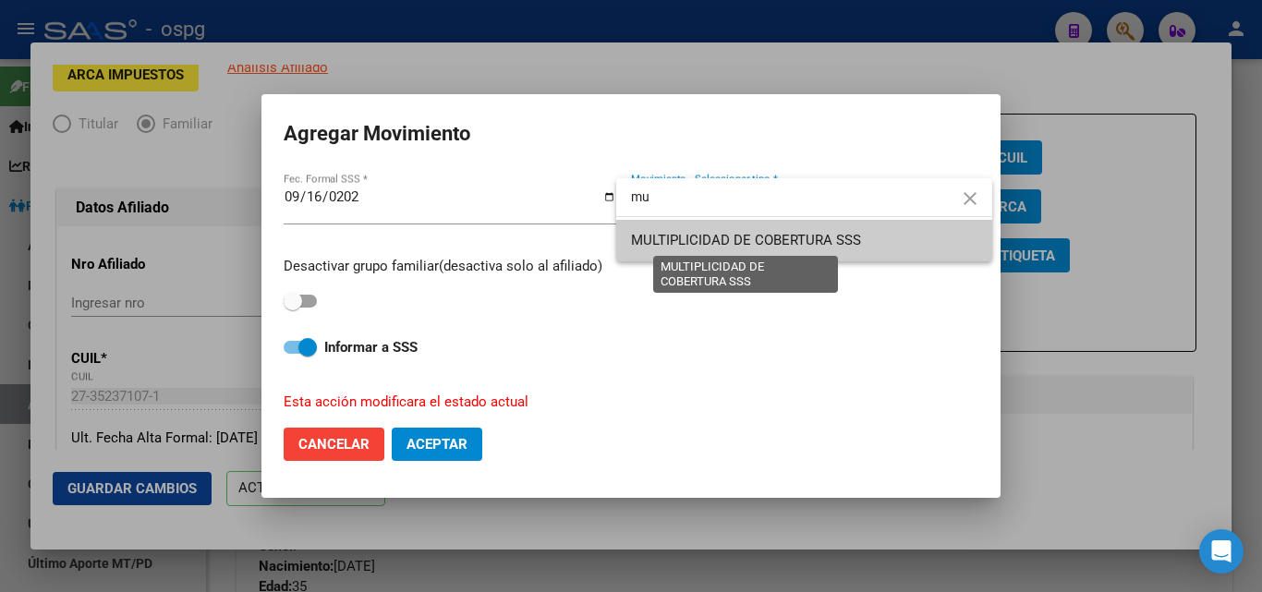
type input "mu"
drag, startPoint x: 711, startPoint y: 246, endPoint x: 615, endPoint y: 335, distance: 131.4
click at [711, 248] on span "MULTIPLICIDAD DE COBERTURA SSS" at bounding box center [746, 240] width 230 height 17
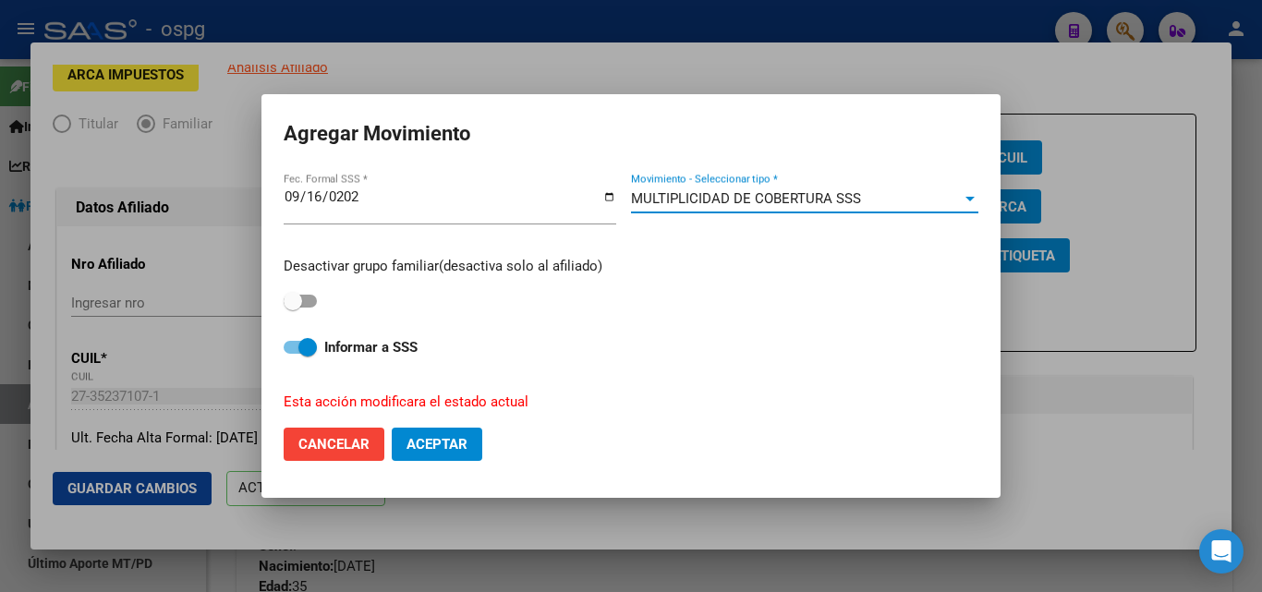
click at [446, 453] on button "Aceptar" at bounding box center [437, 444] width 91 height 33
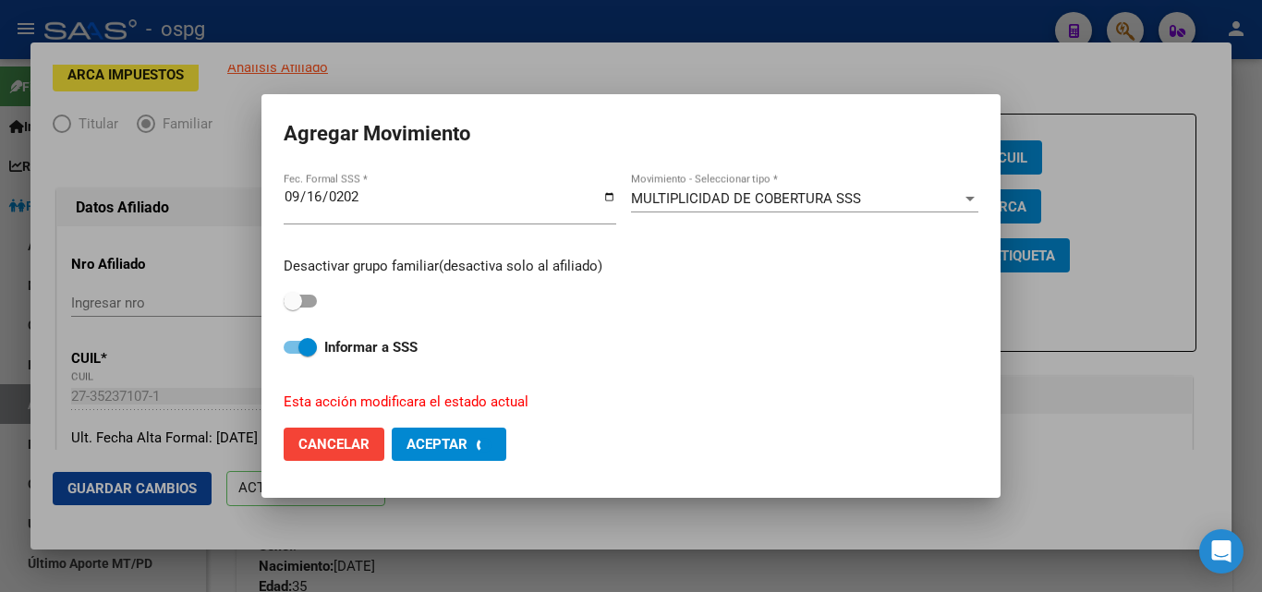
checkbox input "false"
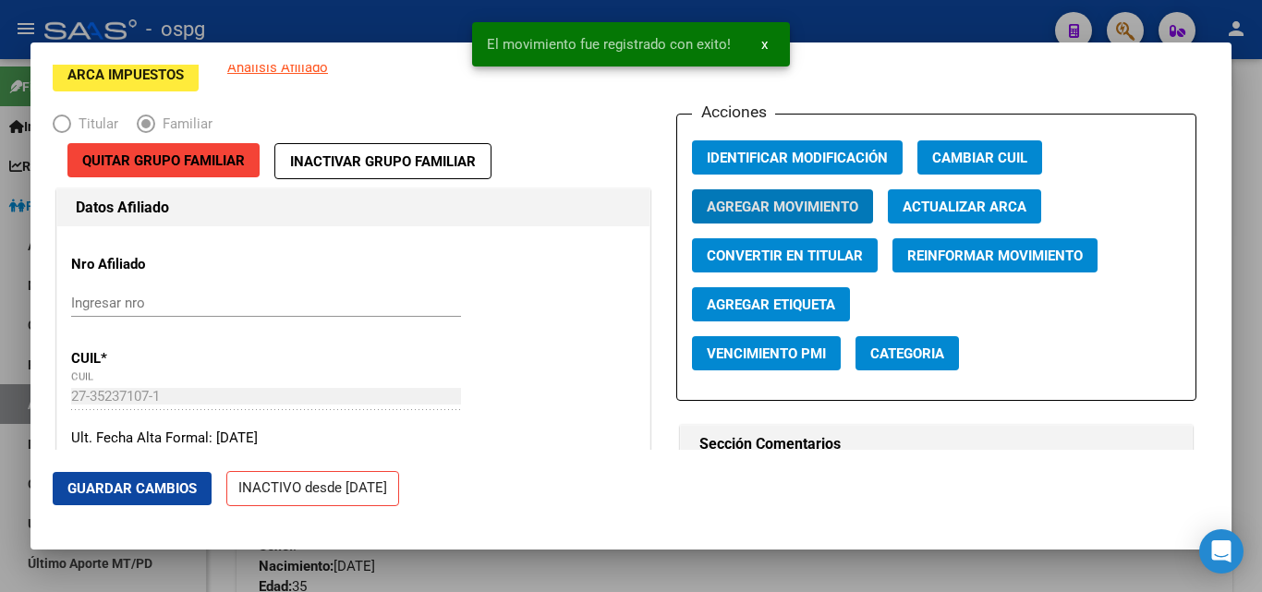
click at [115, 487] on span "Guardar Cambios" at bounding box center [131, 488] width 129 height 17
click at [1239, 96] on div at bounding box center [631, 296] width 1262 height 592
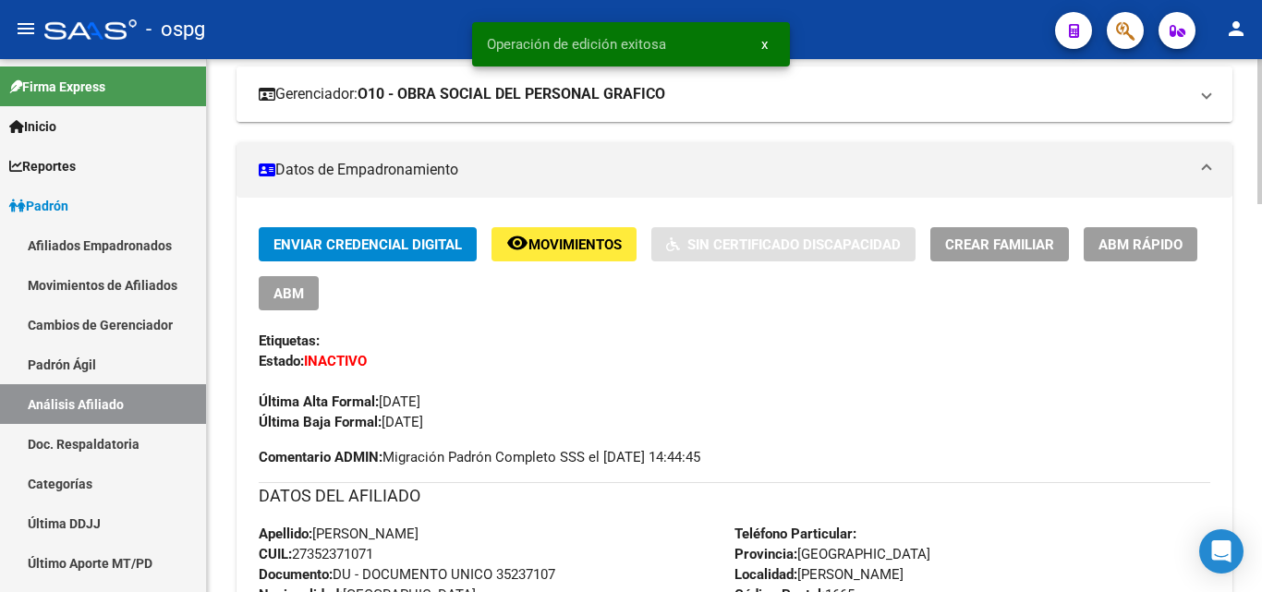
scroll to position [0, 0]
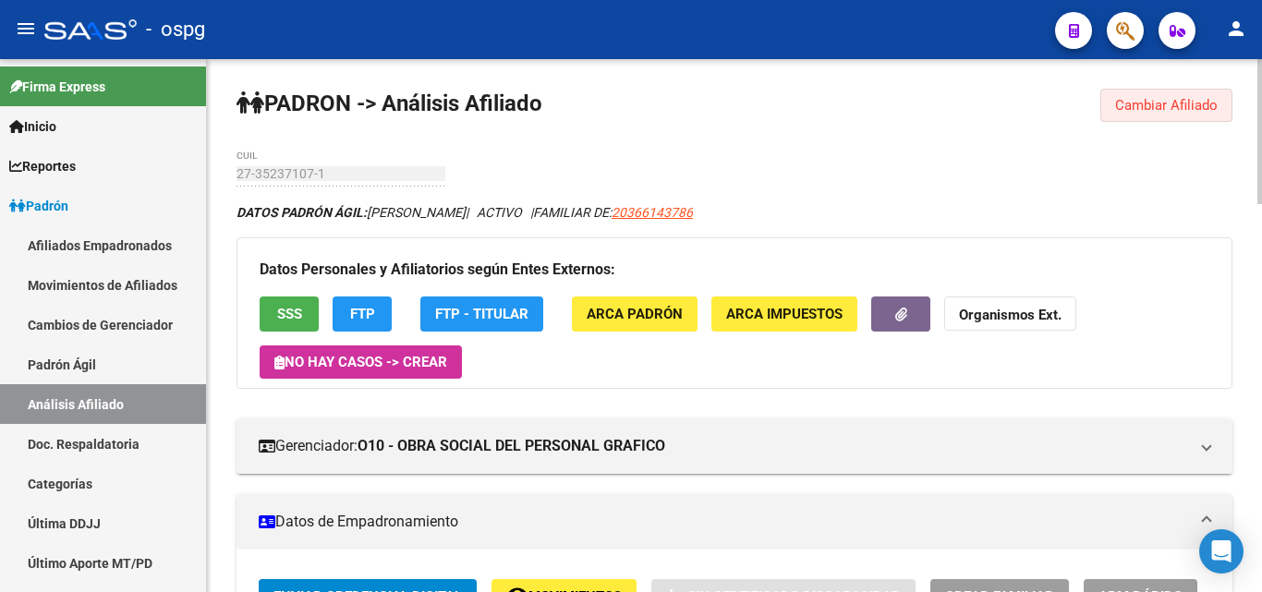
click at [1191, 107] on span "Cambiar Afiliado" at bounding box center [1166, 105] width 103 height 17
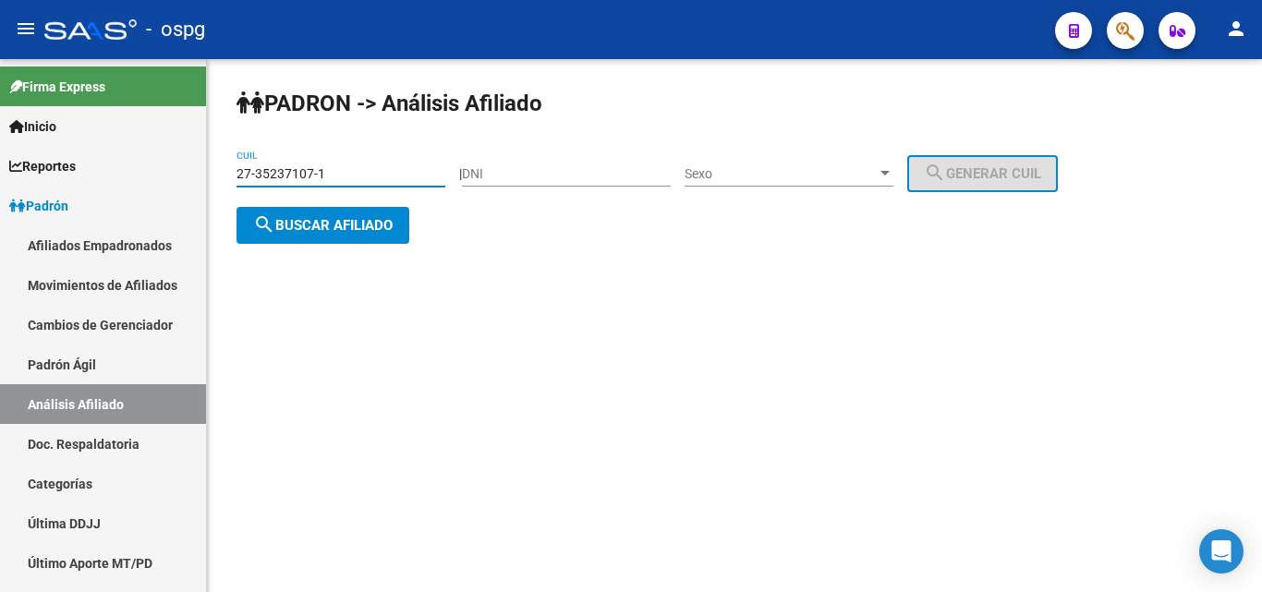
drag, startPoint x: 381, startPoint y: 176, endPoint x: 0, endPoint y: 57, distance: 398.7
click at [0, 62] on mat-sidenav-container "Firma Express Inicio Calendario SSS Instructivos Contacto OS Reportes Ingresos …" at bounding box center [631, 325] width 1262 height 533
type input "27-47314749-7"
click at [312, 244] on div "PADRON -> Análisis Afiliado 27-47314749-7 CUIL | DNI Sexo Sexo search Generar C…" at bounding box center [734, 181] width 1055 height 244
click at [303, 233] on button "search Buscar afiliado" at bounding box center [322, 225] width 173 height 37
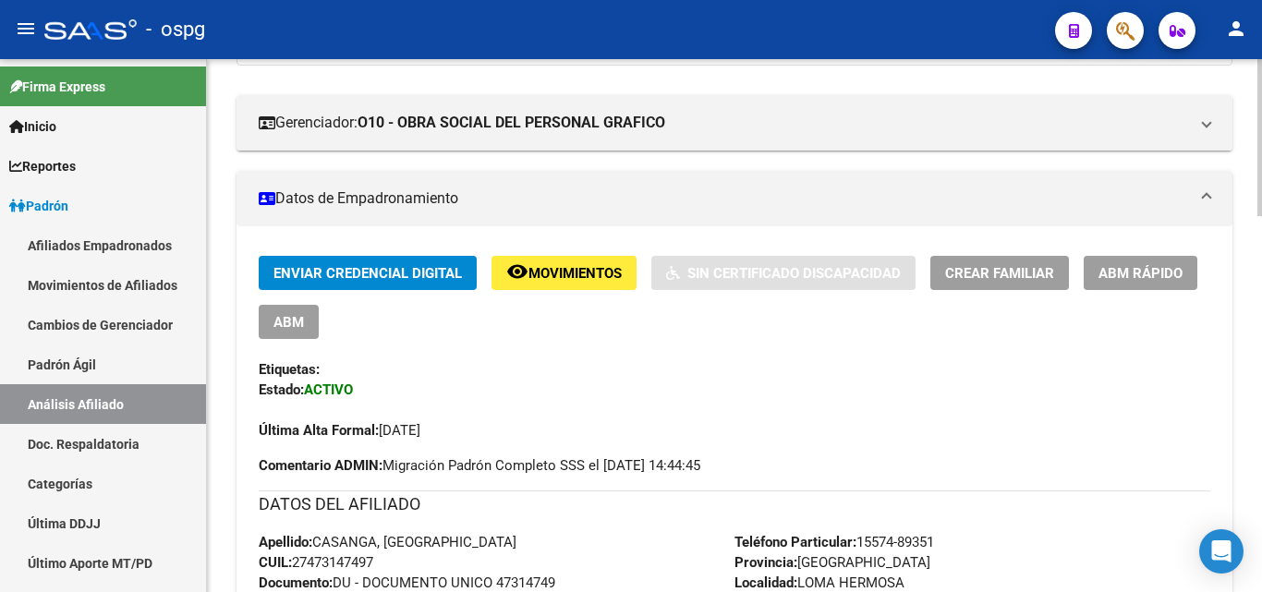
scroll to position [369, 0]
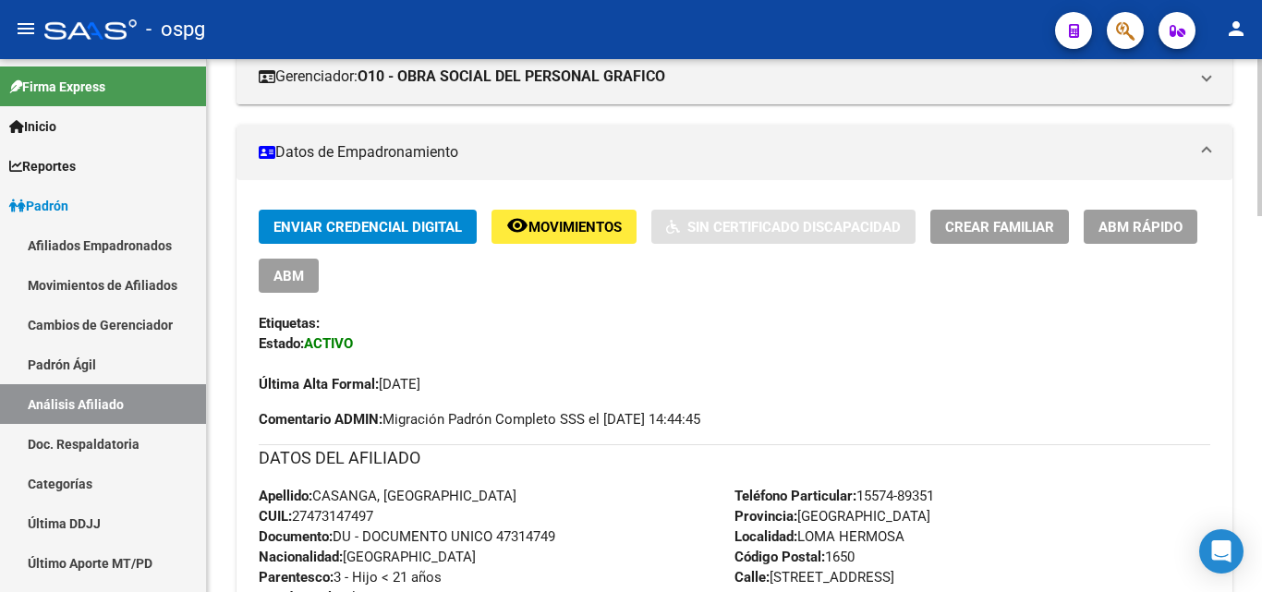
click at [1143, 226] on span "ABM Rápido" at bounding box center [1140, 227] width 84 height 17
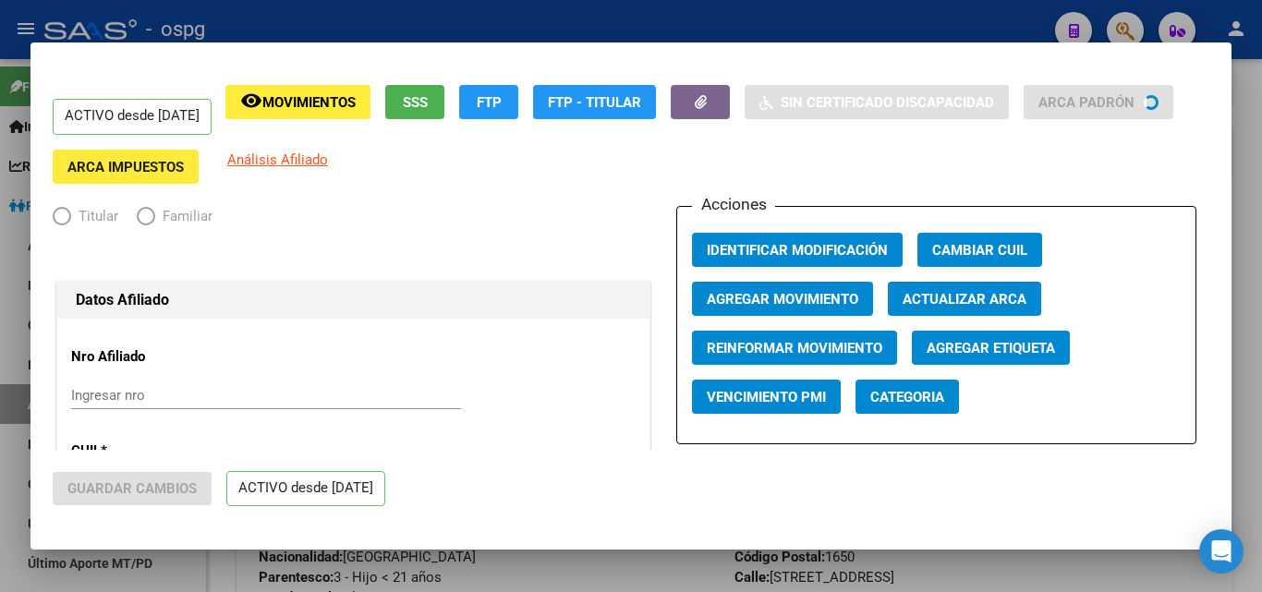
radio input "true"
type input "30-58473681-6"
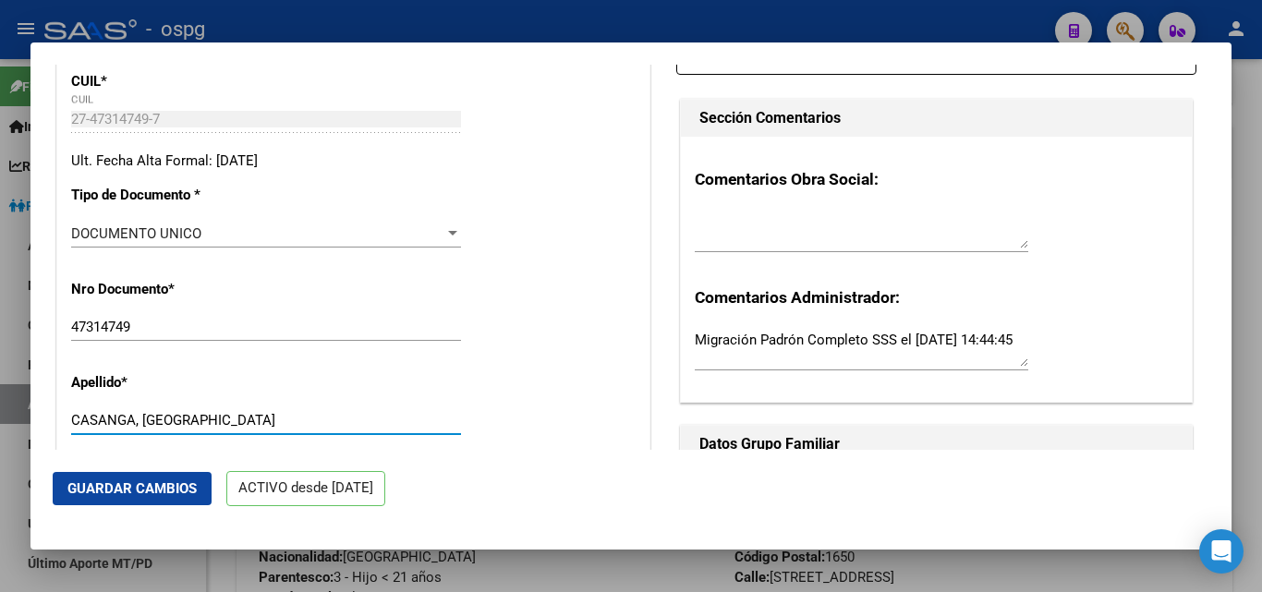
drag, startPoint x: 132, startPoint y: 417, endPoint x: 239, endPoint y: 425, distance: 107.5
click at [241, 425] on input "CASANGA, [GEOGRAPHIC_DATA]" at bounding box center [266, 420] width 390 height 17
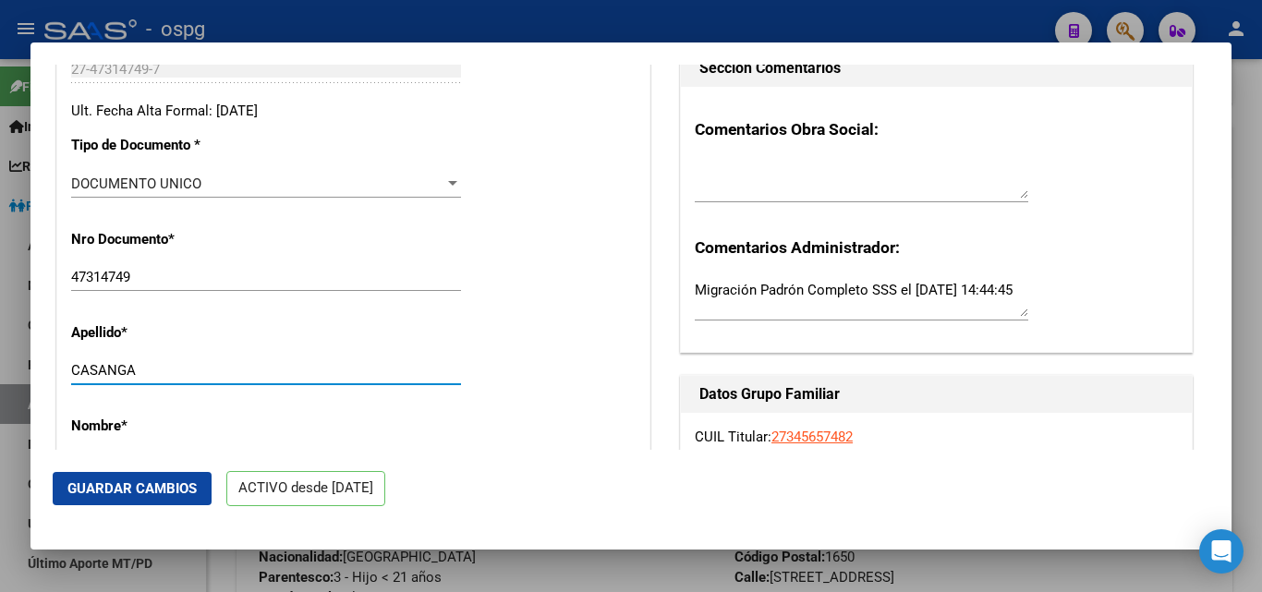
scroll to position [462, 0]
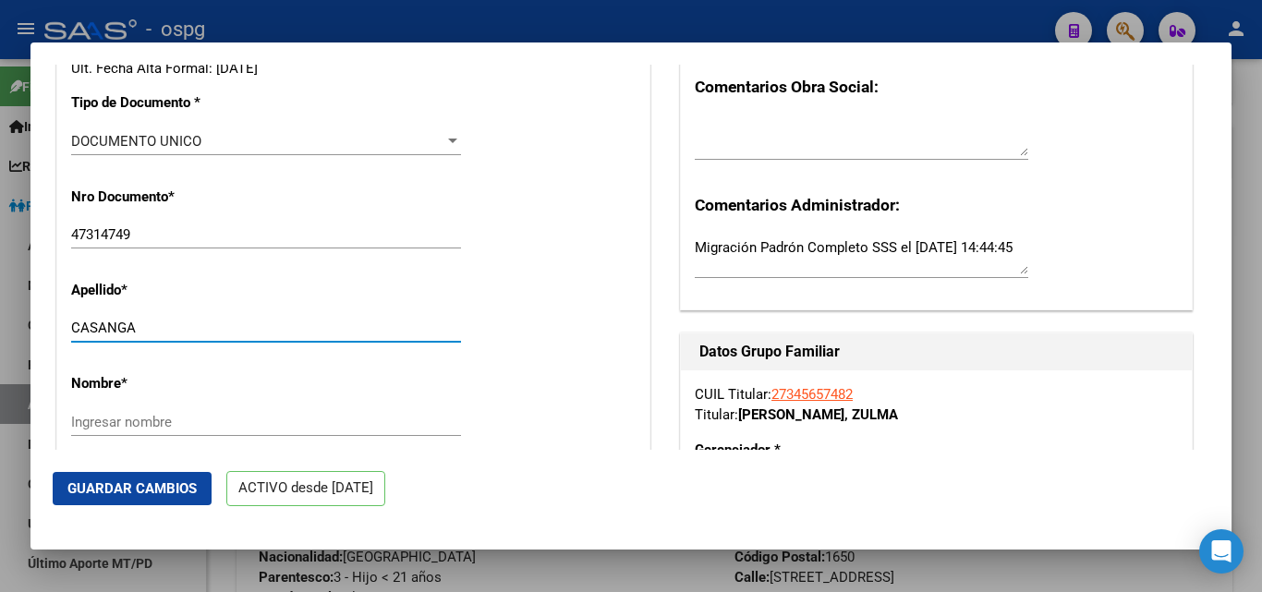
type input "CASANGA"
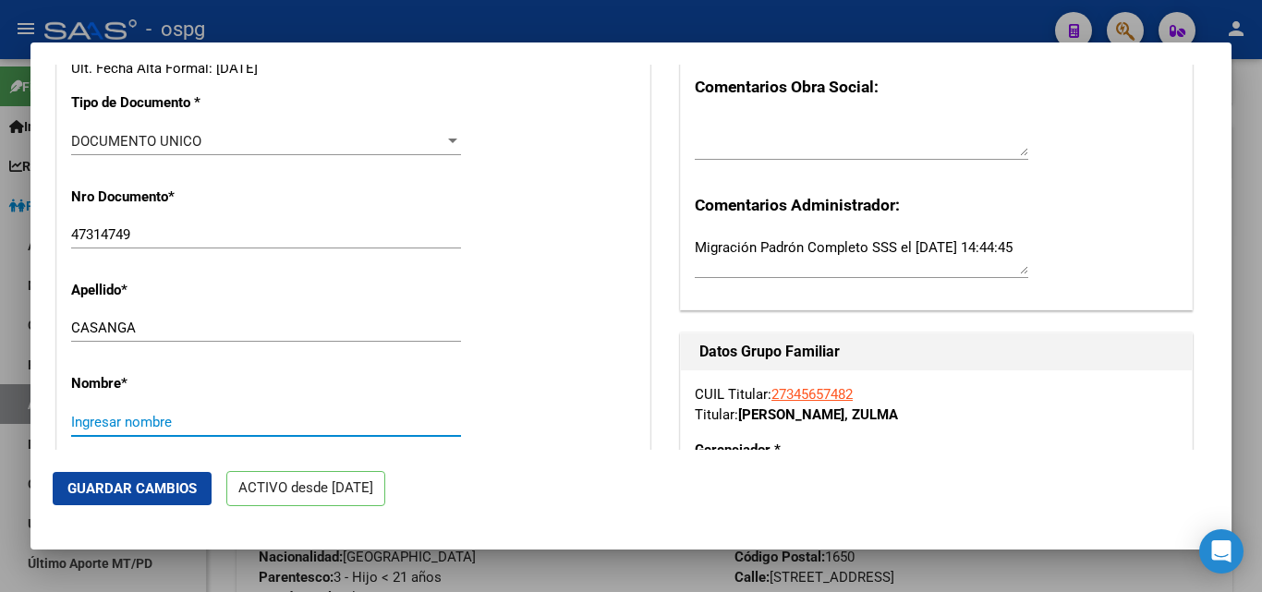
click at [219, 417] on input "Ingresar nombre" at bounding box center [266, 422] width 390 height 17
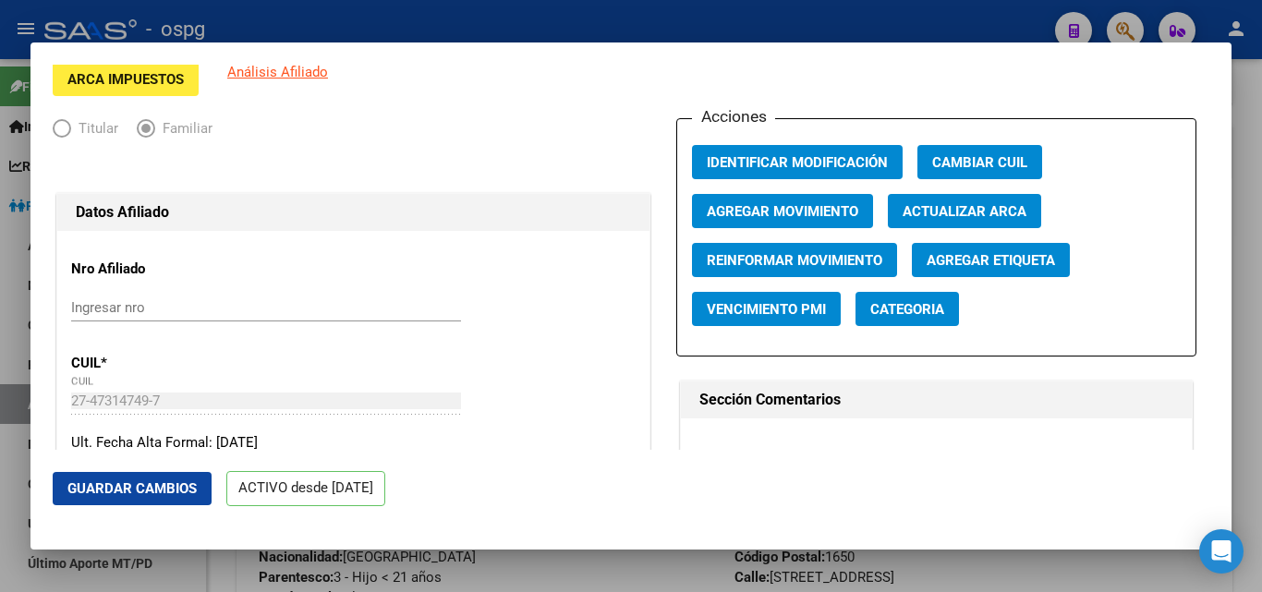
scroll to position [0, 0]
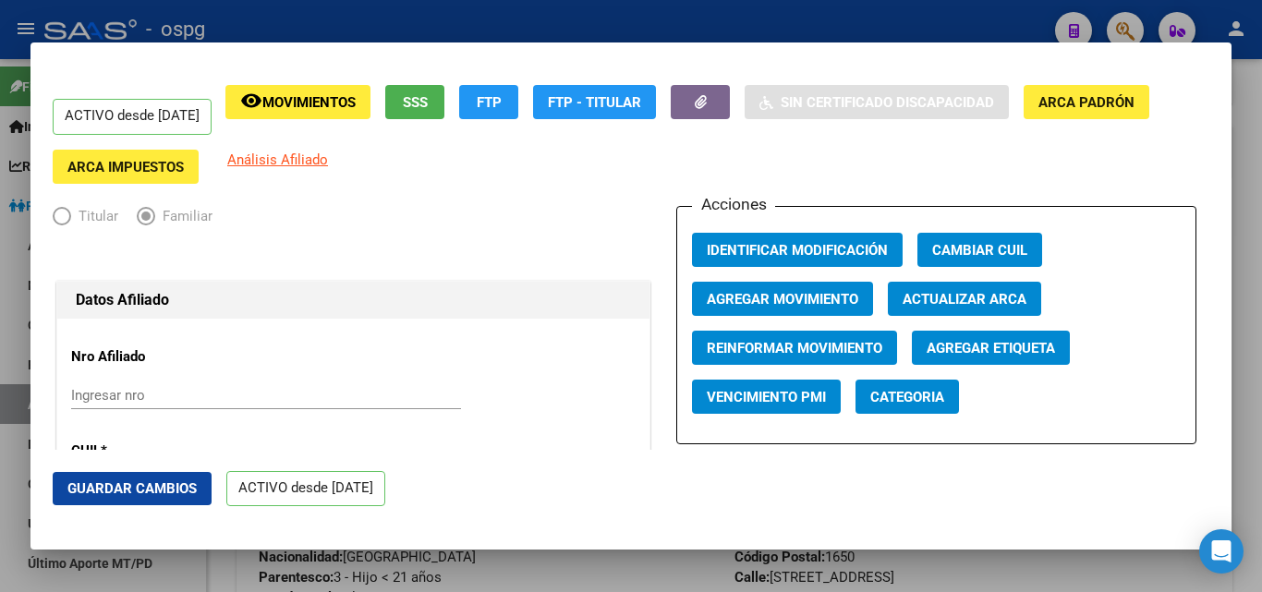
type input "sofia"
click at [775, 310] on button "Agregar Movimiento" at bounding box center [782, 299] width 181 height 34
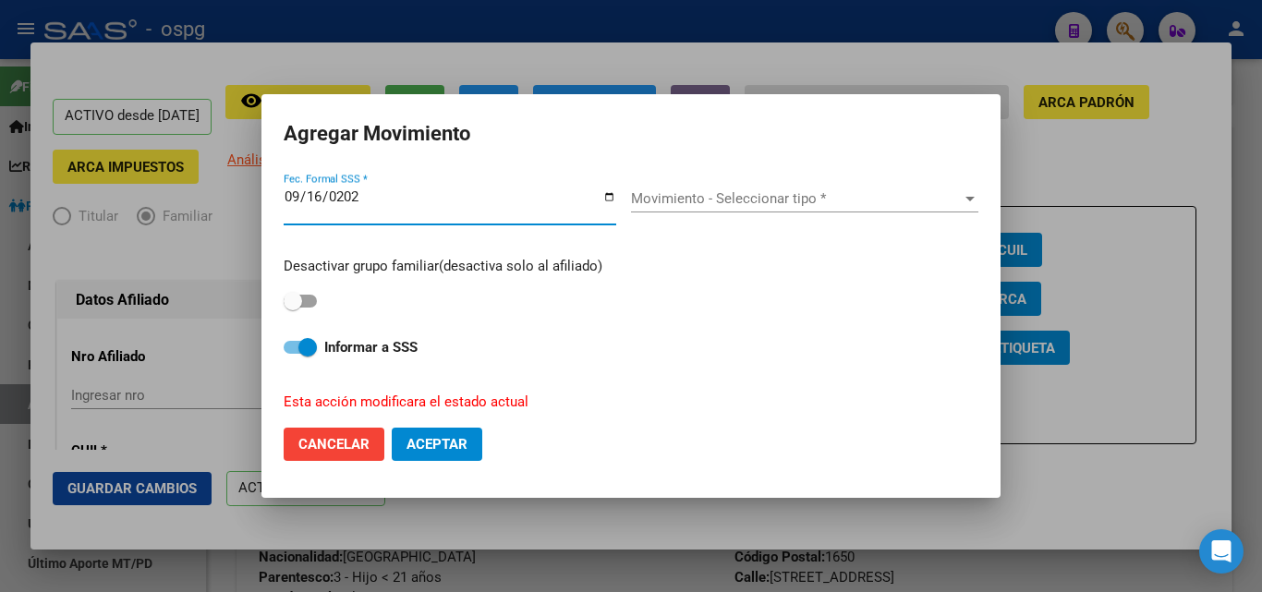
type input "[DATE]"
click at [887, 211] on div "Movimiento - Seleccionar tipo * Movimiento - Seleccionar tipo *" at bounding box center [804, 199] width 347 height 28
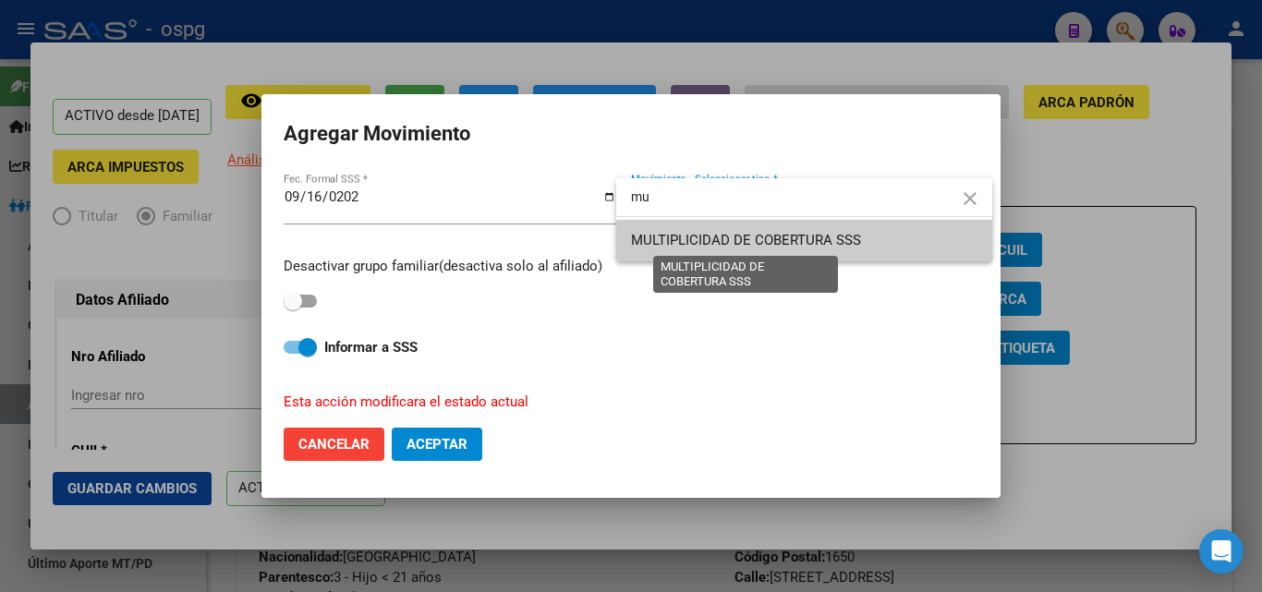
type input "mu"
drag, startPoint x: 796, startPoint y: 241, endPoint x: 533, endPoint y: 399, distance: 307.0
click at [792, 239] on span "MULTIPLICIDAD DE COBERTURA SSS" at bounding box center [746, 240] width 230 height 17
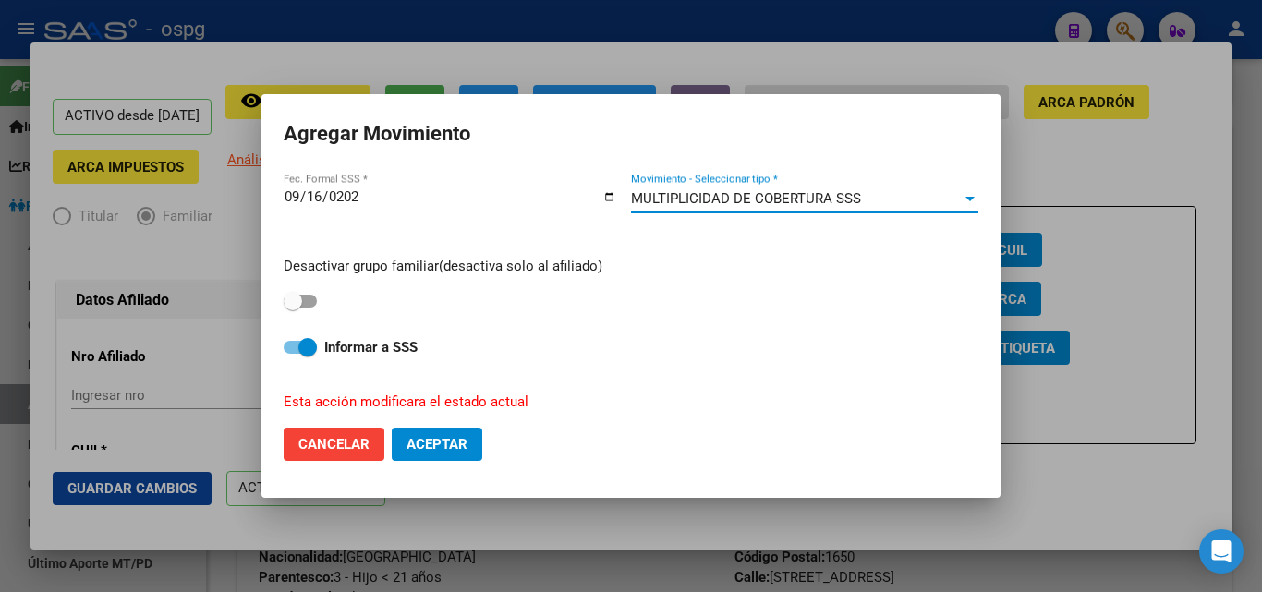
click at [462, 442] on span "Aceptar" at bounding box center [436, 444] width 61 height 17
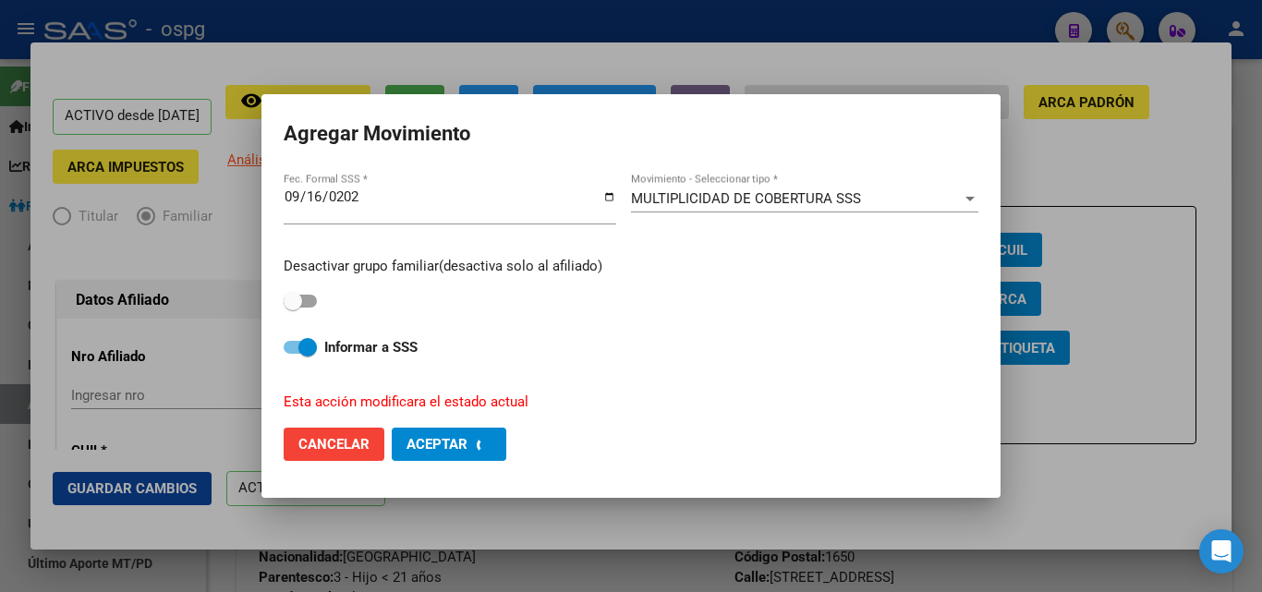
checkbox input "false"
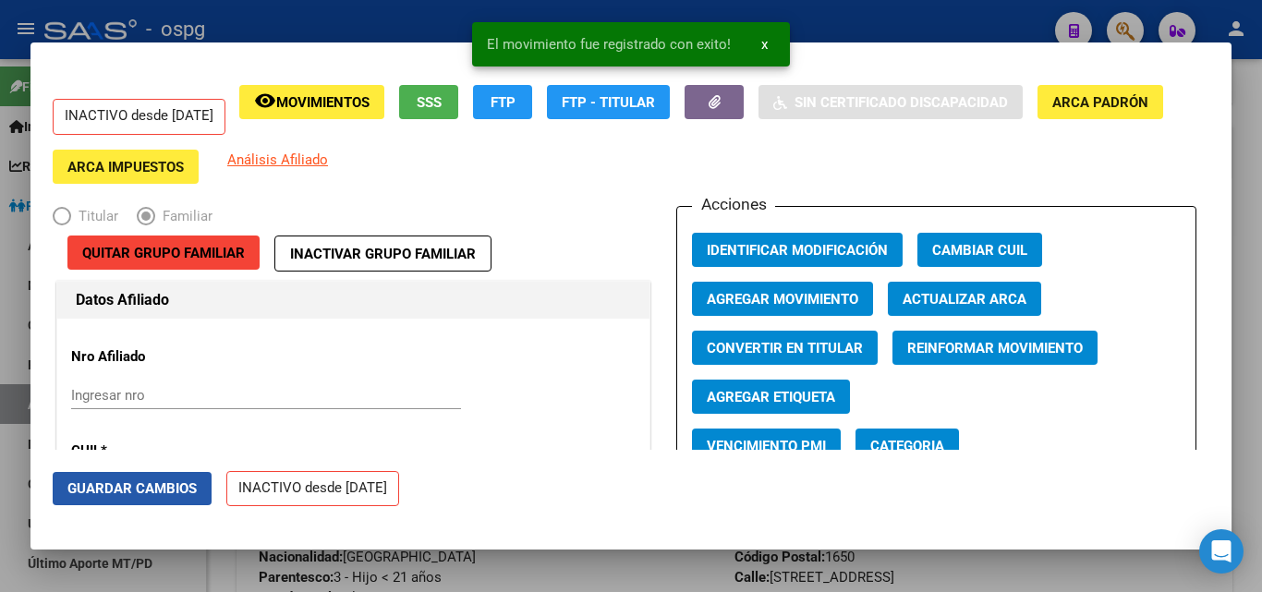
click at [166, 491] on span "Guardar Cambios" at bounding box center [131, 488] width 129 height 17
click at [1252, 96] on div at bounding box center [631, 296] width 1262 height 592
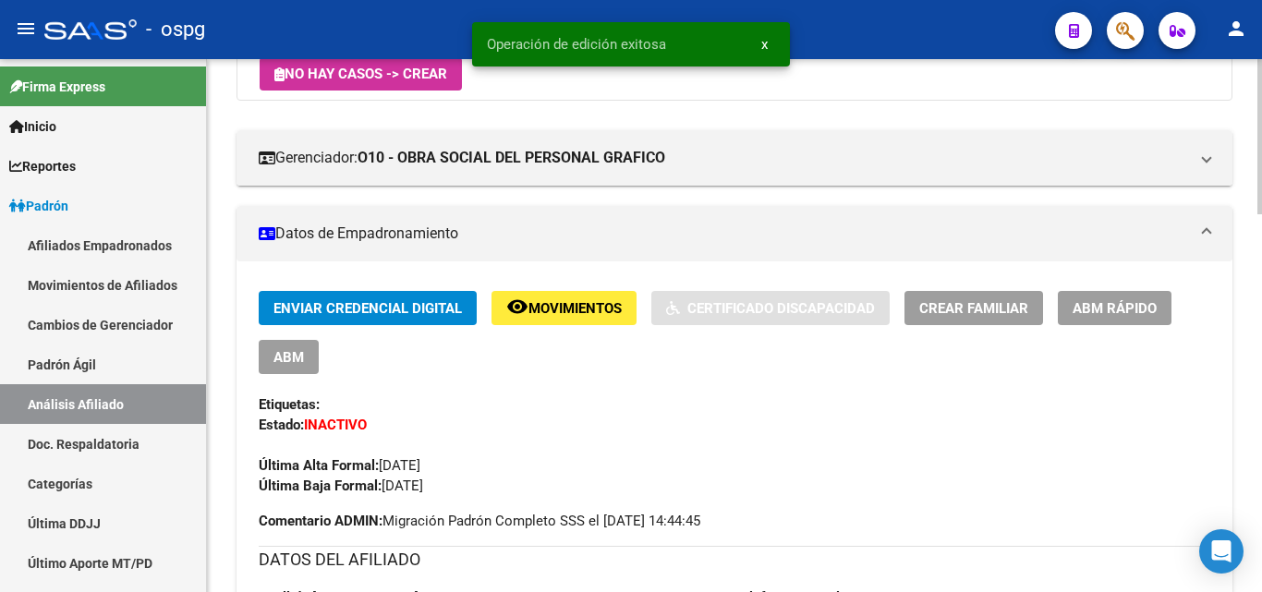
scroll to position [369, 0]
